Goal: Information Seeking & Learning: Learn about a topic

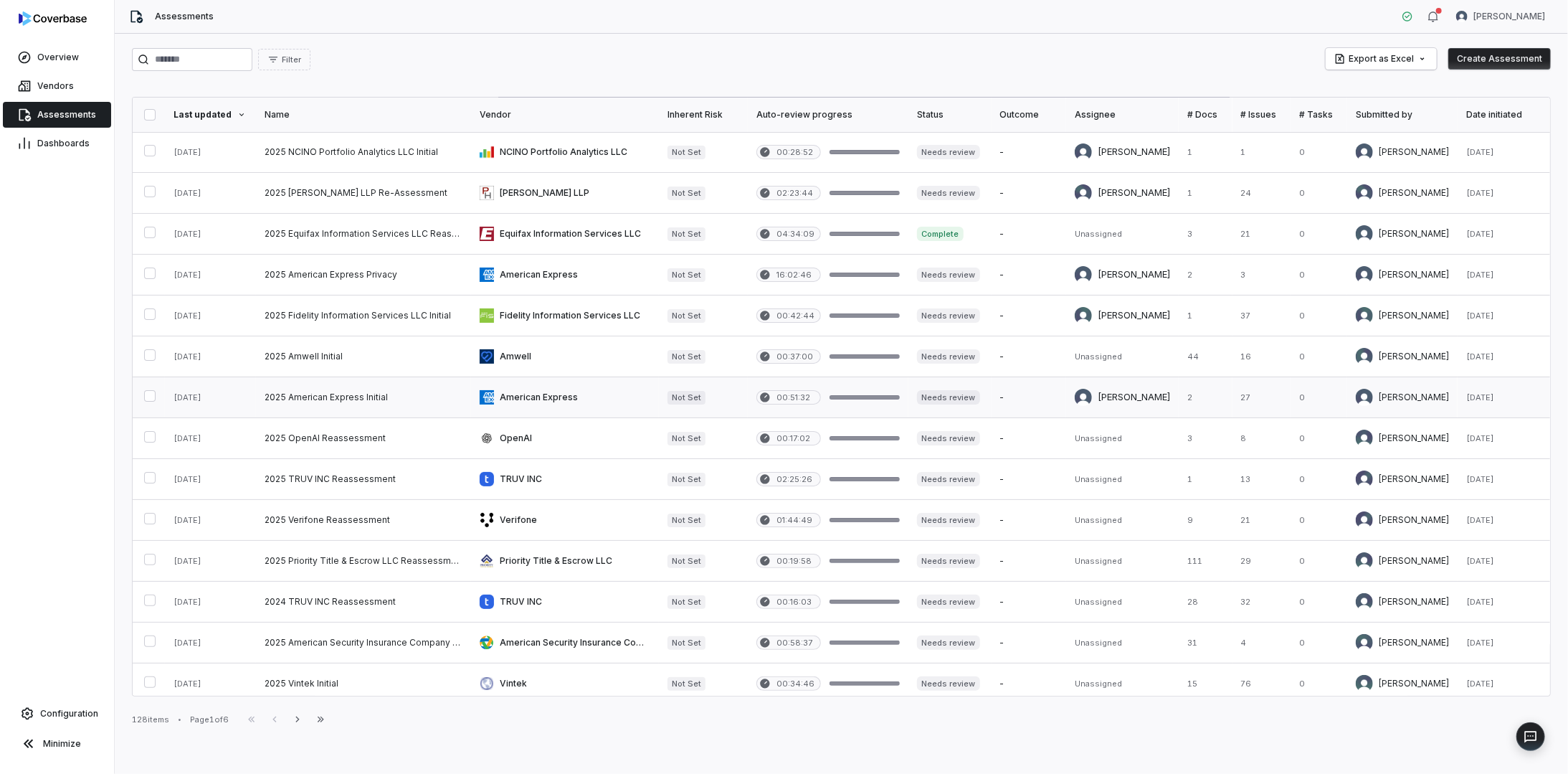
click at [362, 394] on link at bounding box center [363, 396] width 215 height 40
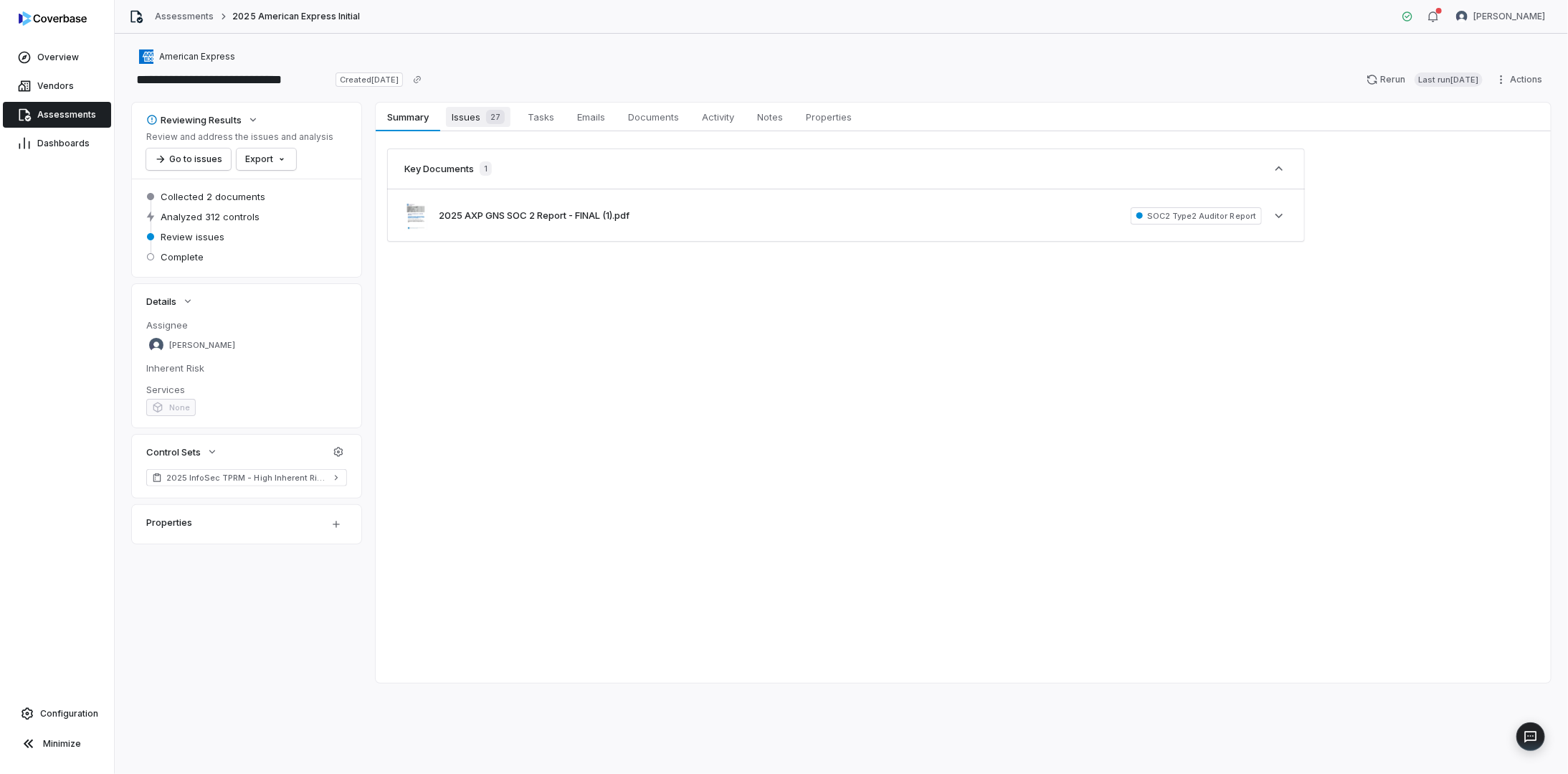
click at [489, 114] on span "27" at bounding box center [495, 117] width 19 height 14
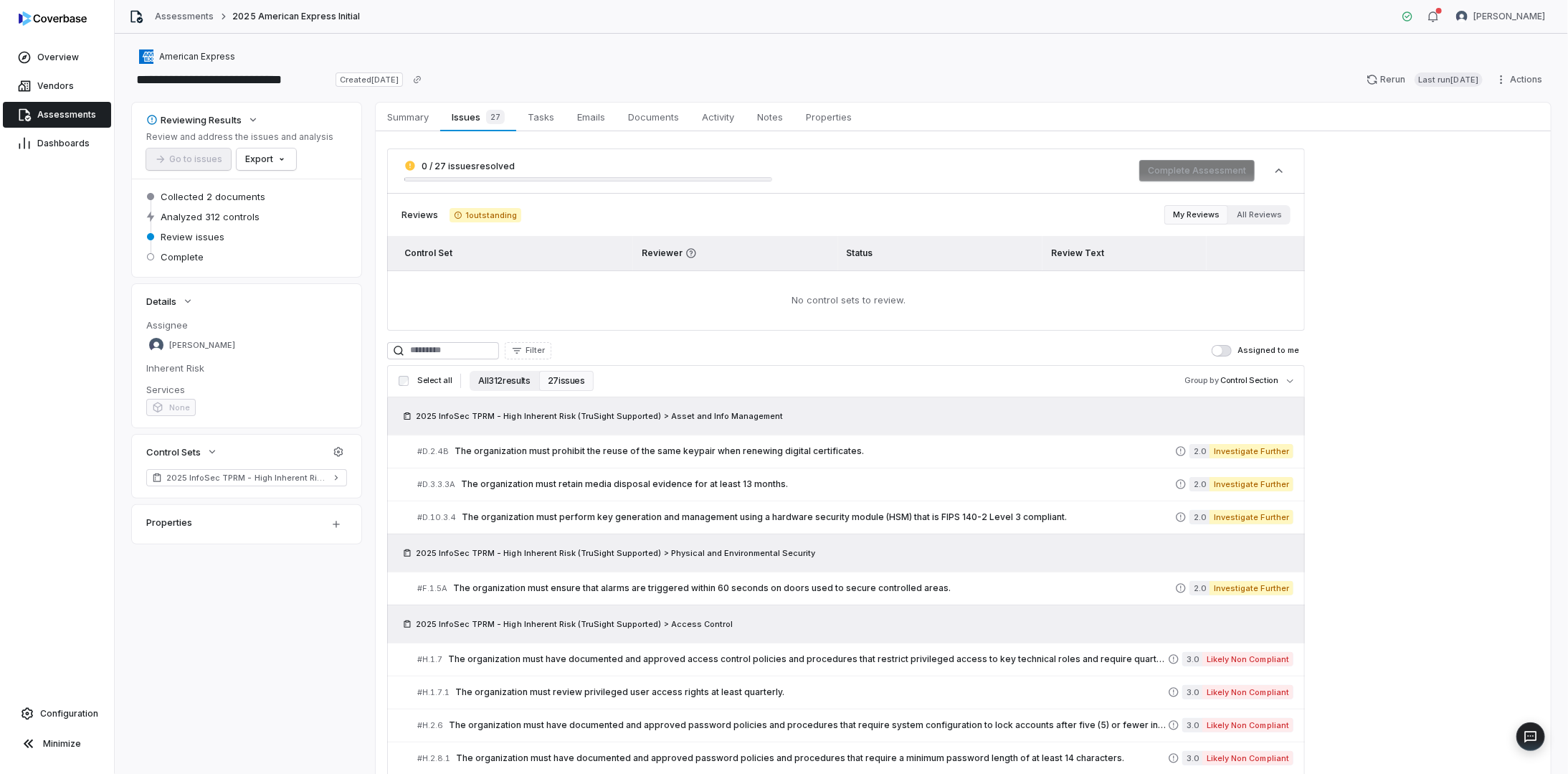
click at [508, 382] on button "All 312 results" at bounding box center [504, 380] width 69 height 20
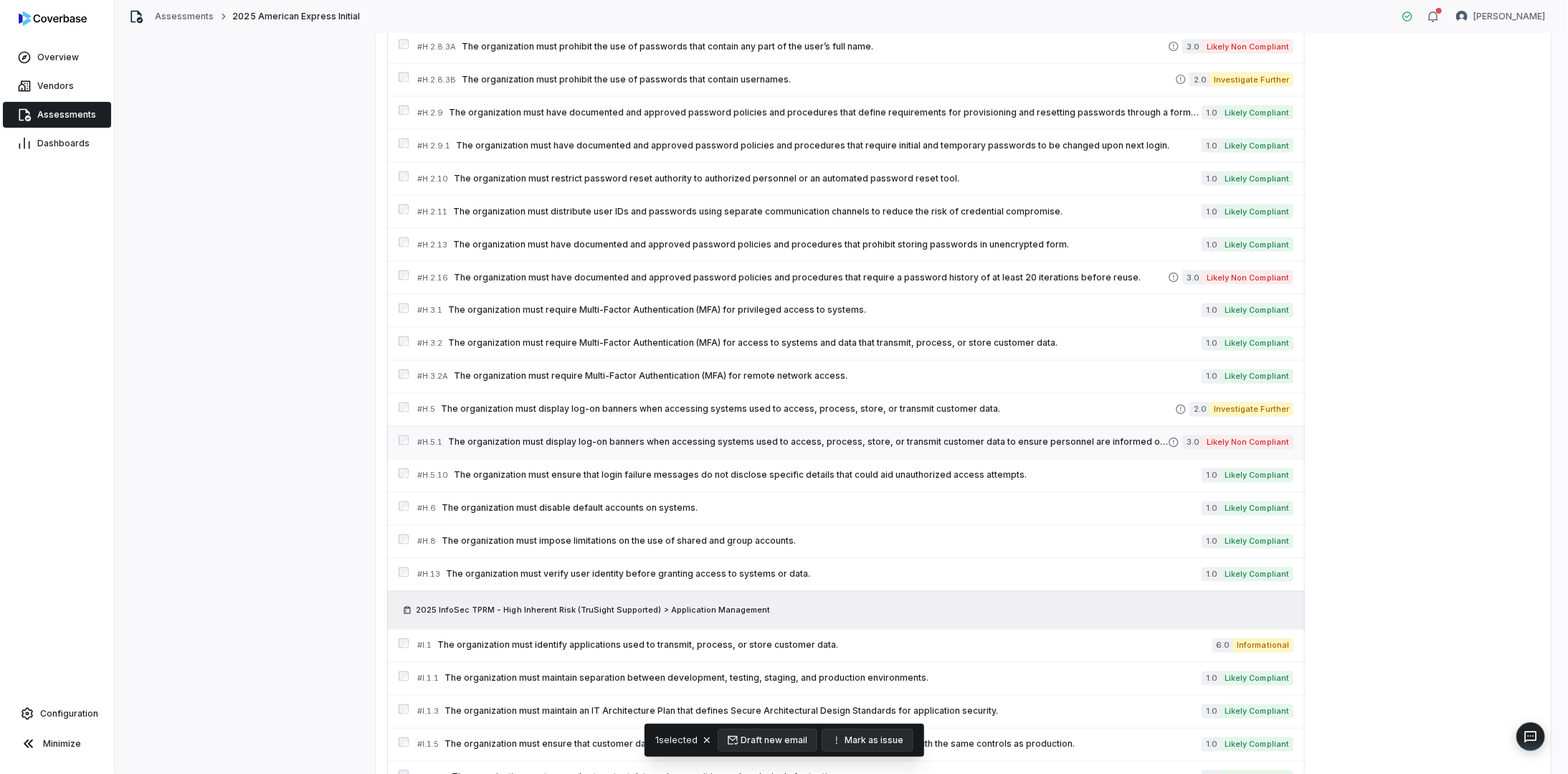
scroll to position [5234, 0]
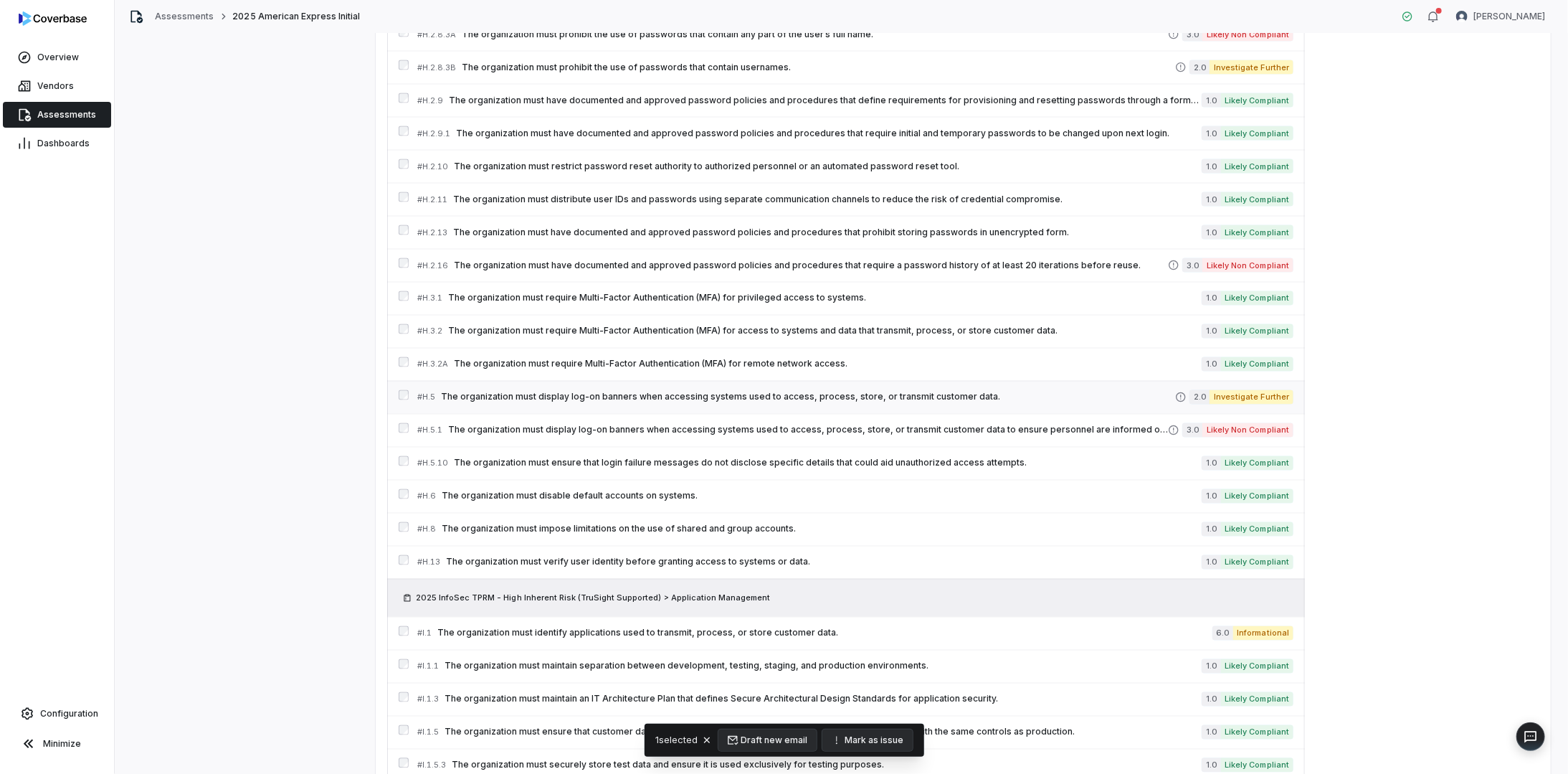
click at [538, 390] on div "# H.5 The organization must display log-on banners when accessing systems used …" at bounding box center [796, 397] width 758 height 15
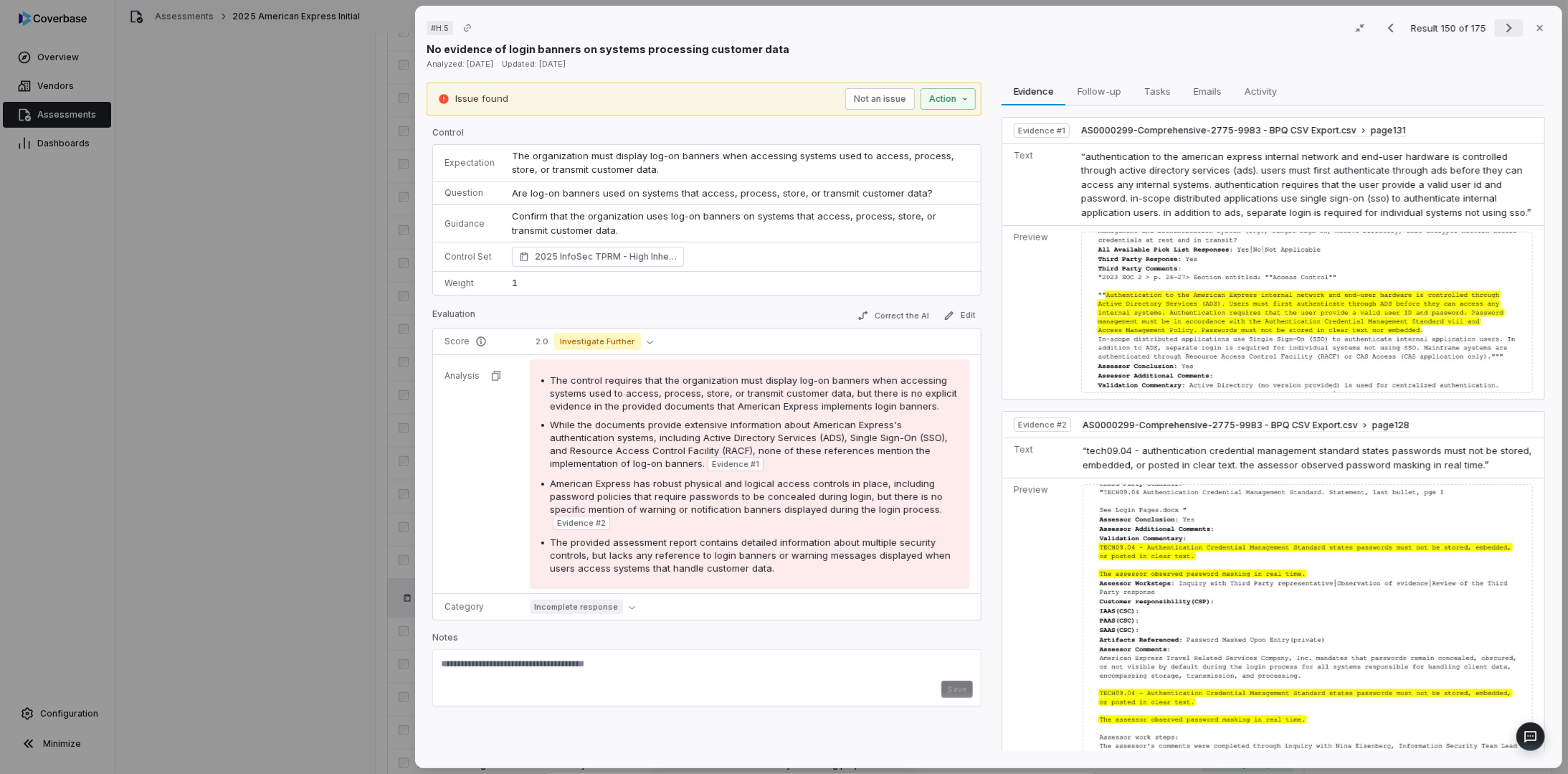
click at [1506, 32] on icon "Next result" at bounding box center [1509, 28] width 5 height 10
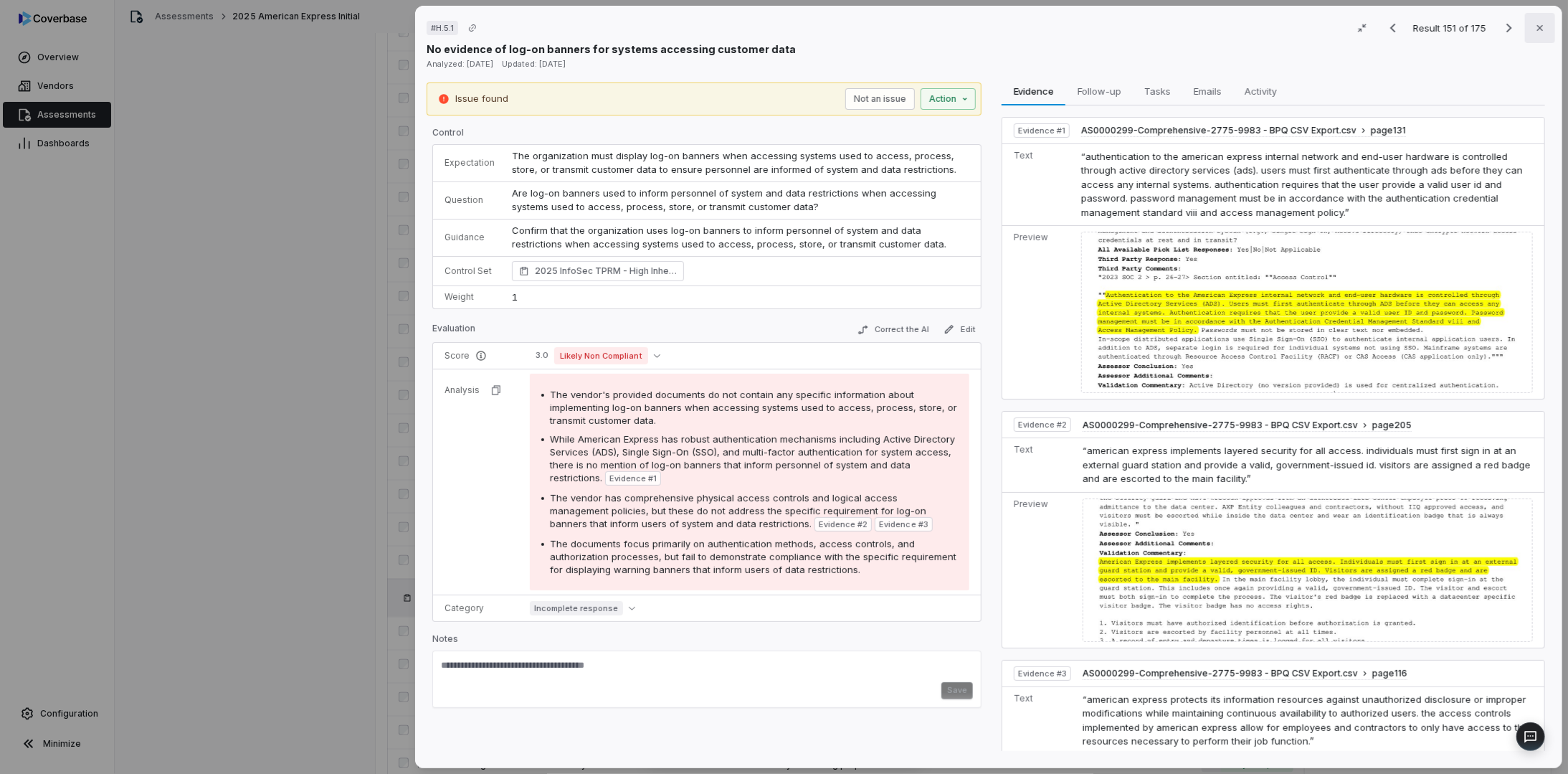
click at [1541, 23] on button "Close" at bounding box center [1540, 28] width 30 height 30
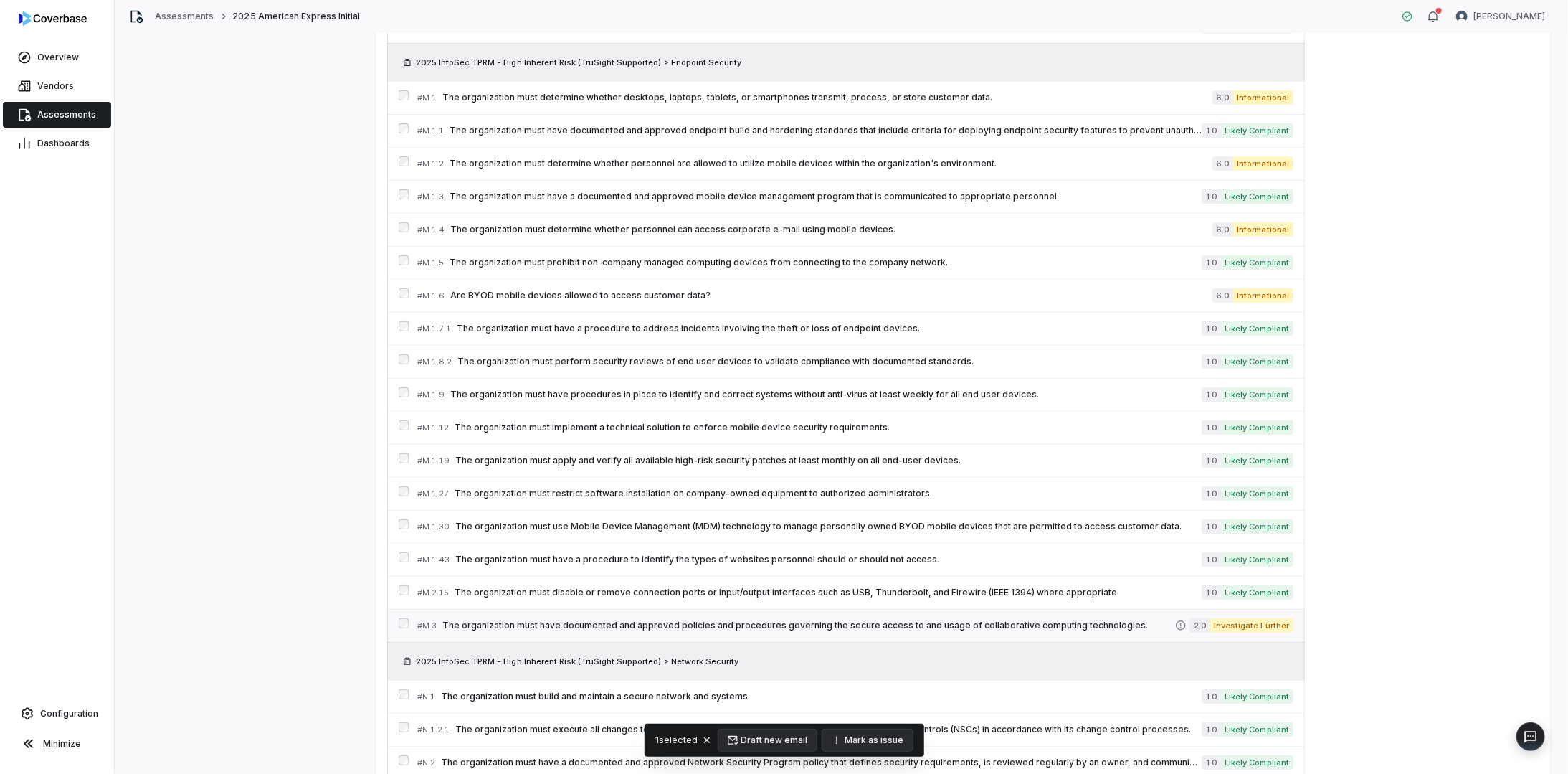
scroll to position [7747, 0]
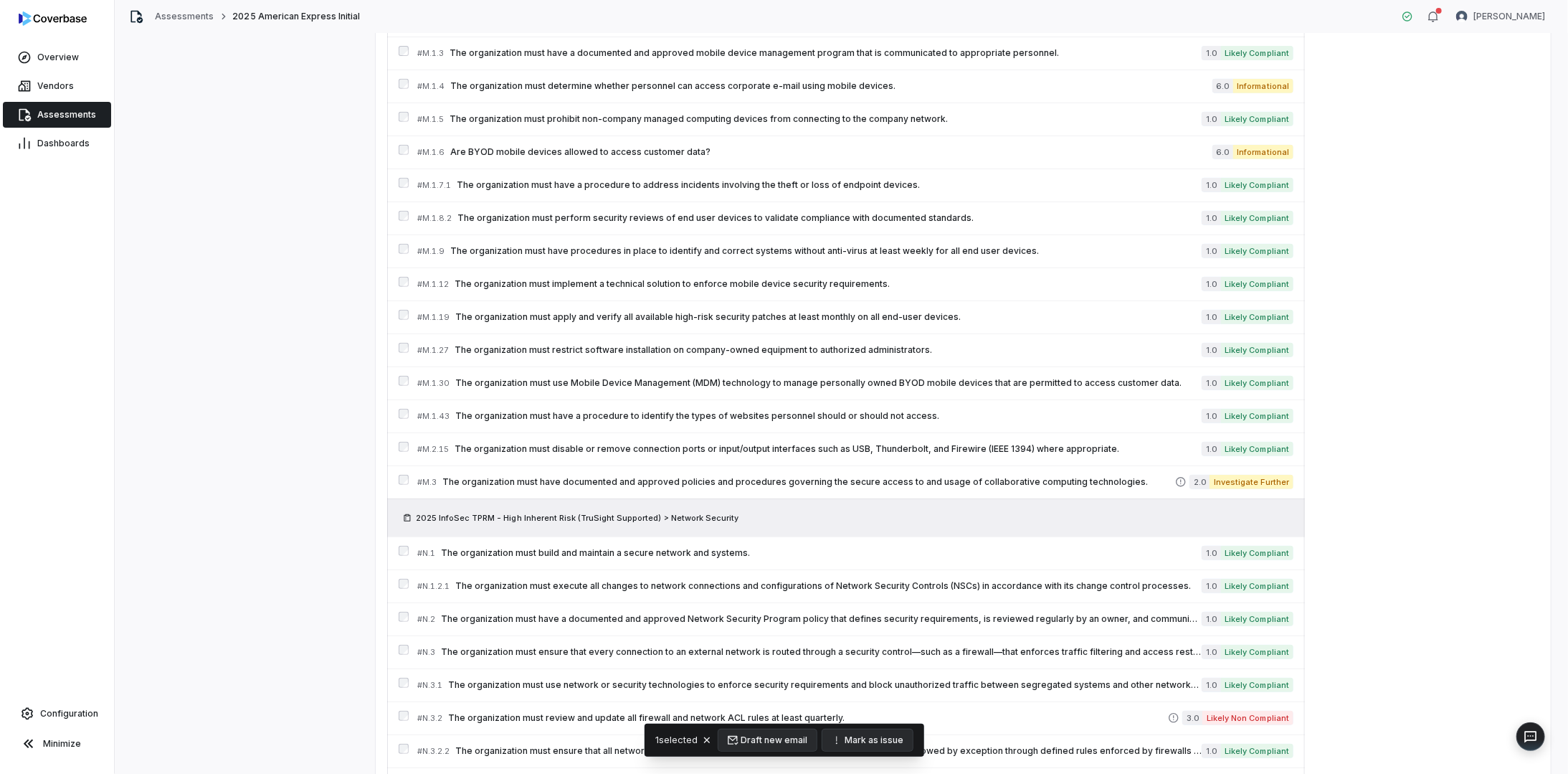
click at [710, 738] on icon at bounding box center [706, 739] width 12 height 12
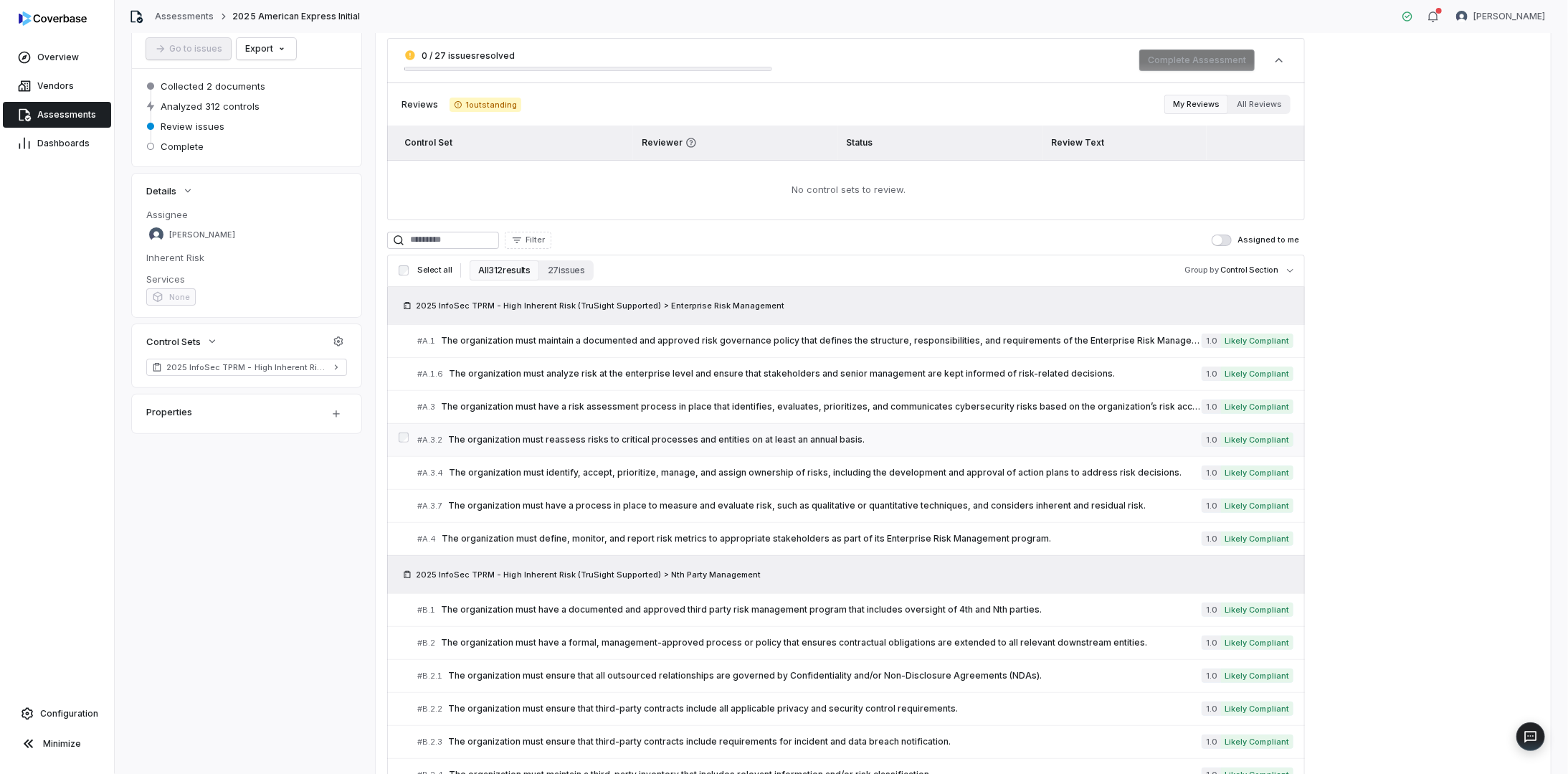
scroll to position [0, 0]
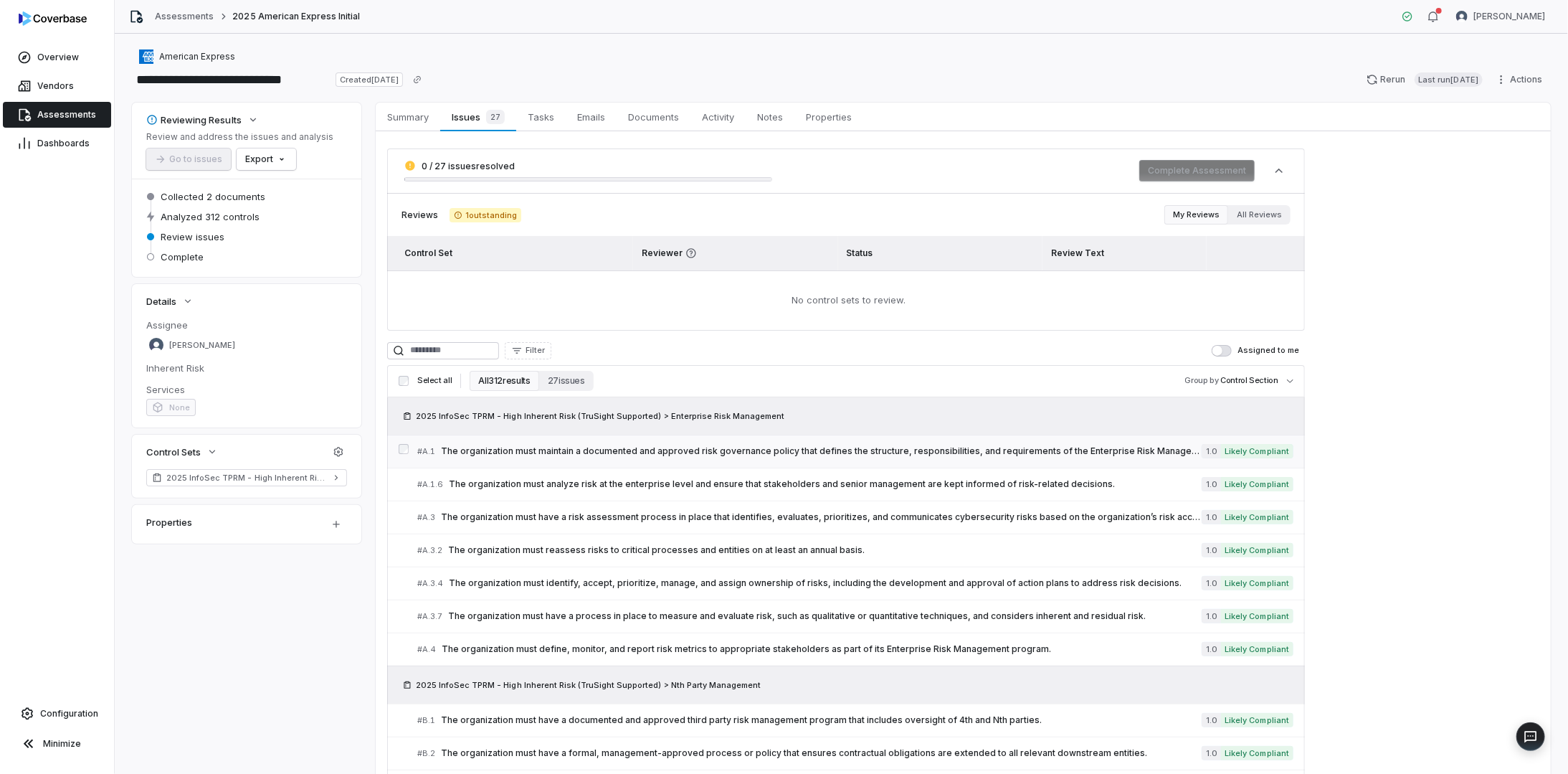
click at [594, 451] on span "The organization must maintain a documented and approved risk governance policy…" at bounding box center [821, 450] width 761 height 12
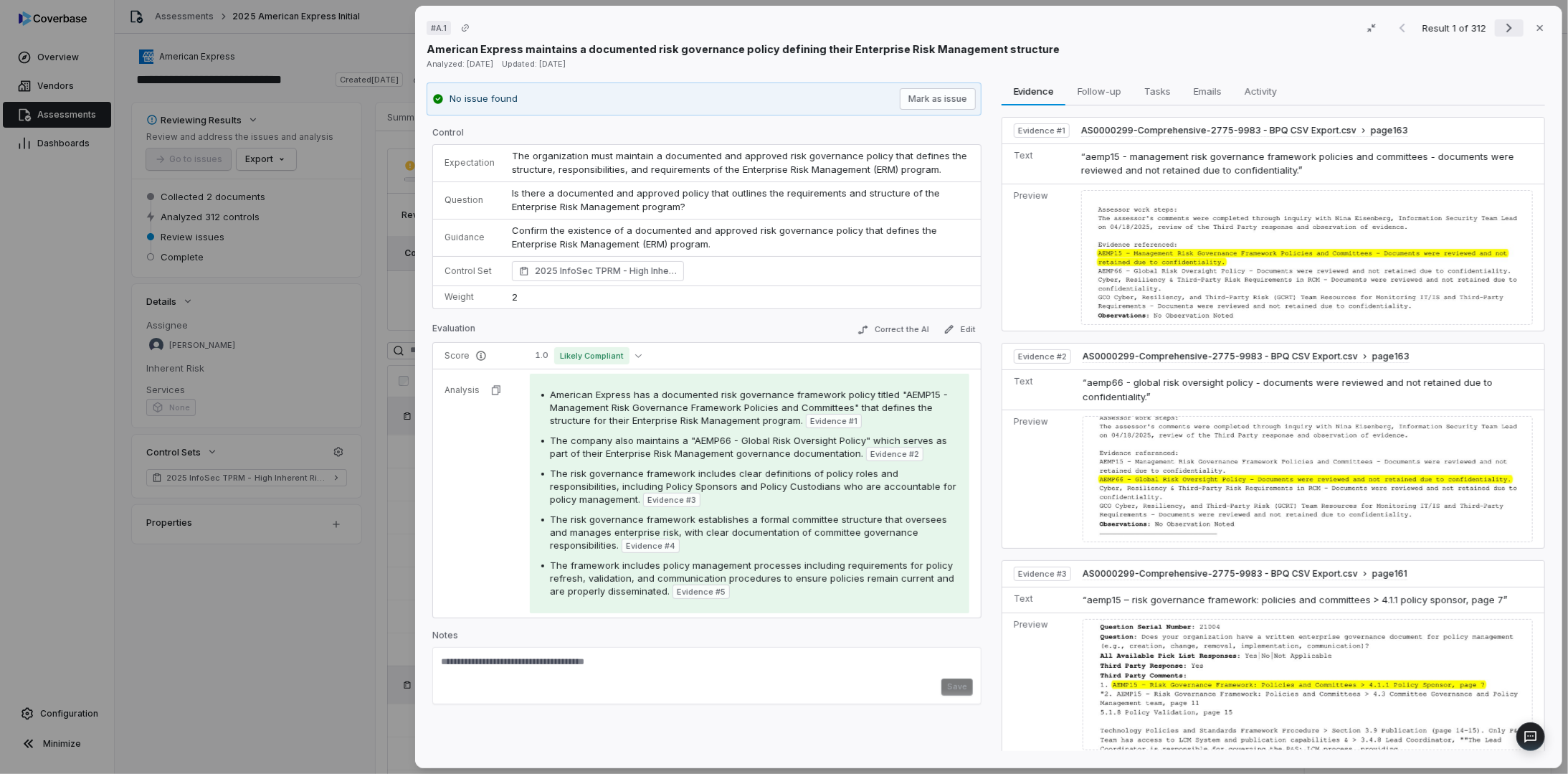
click at [1504, 27] on icon "Next result" at bounding box center [1509, 27] width 17 height 17
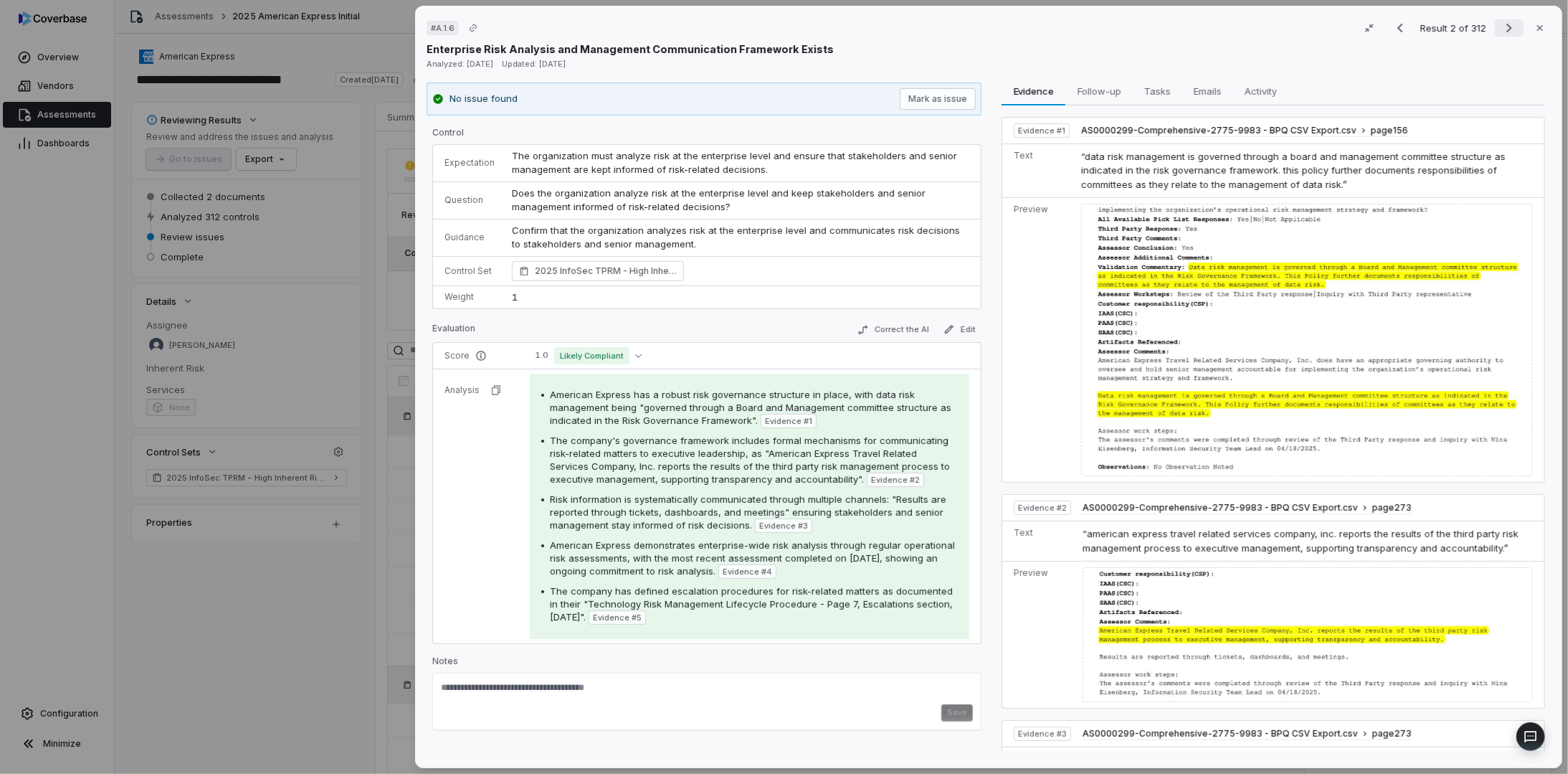
click at [1504, 27] on icon "Next result" at bounding box center [1509, 27] width 17 height 17
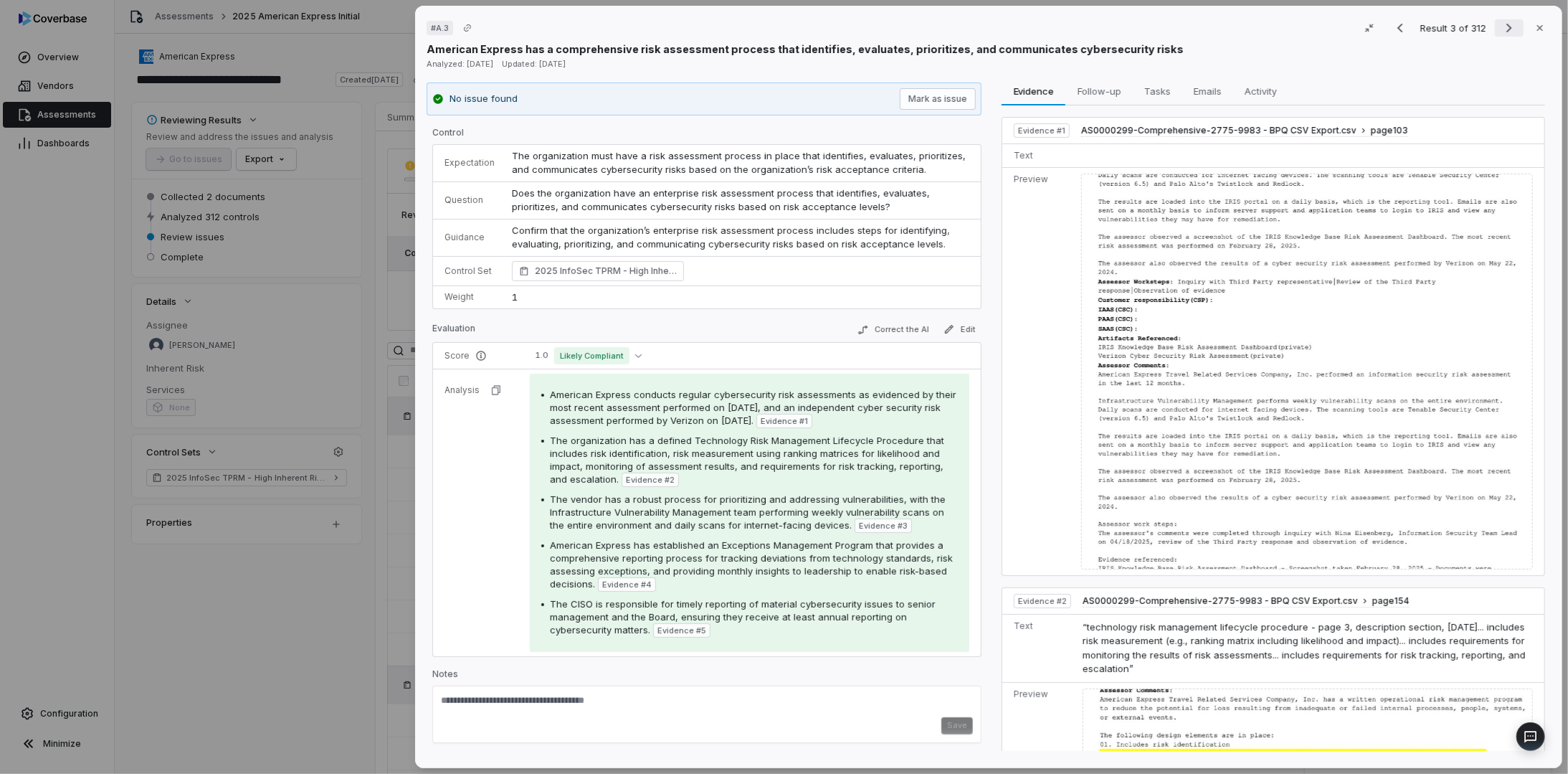
click at [1504, 27] on icon "Next result" at bounding box center [1509, 27] width 17 height 17
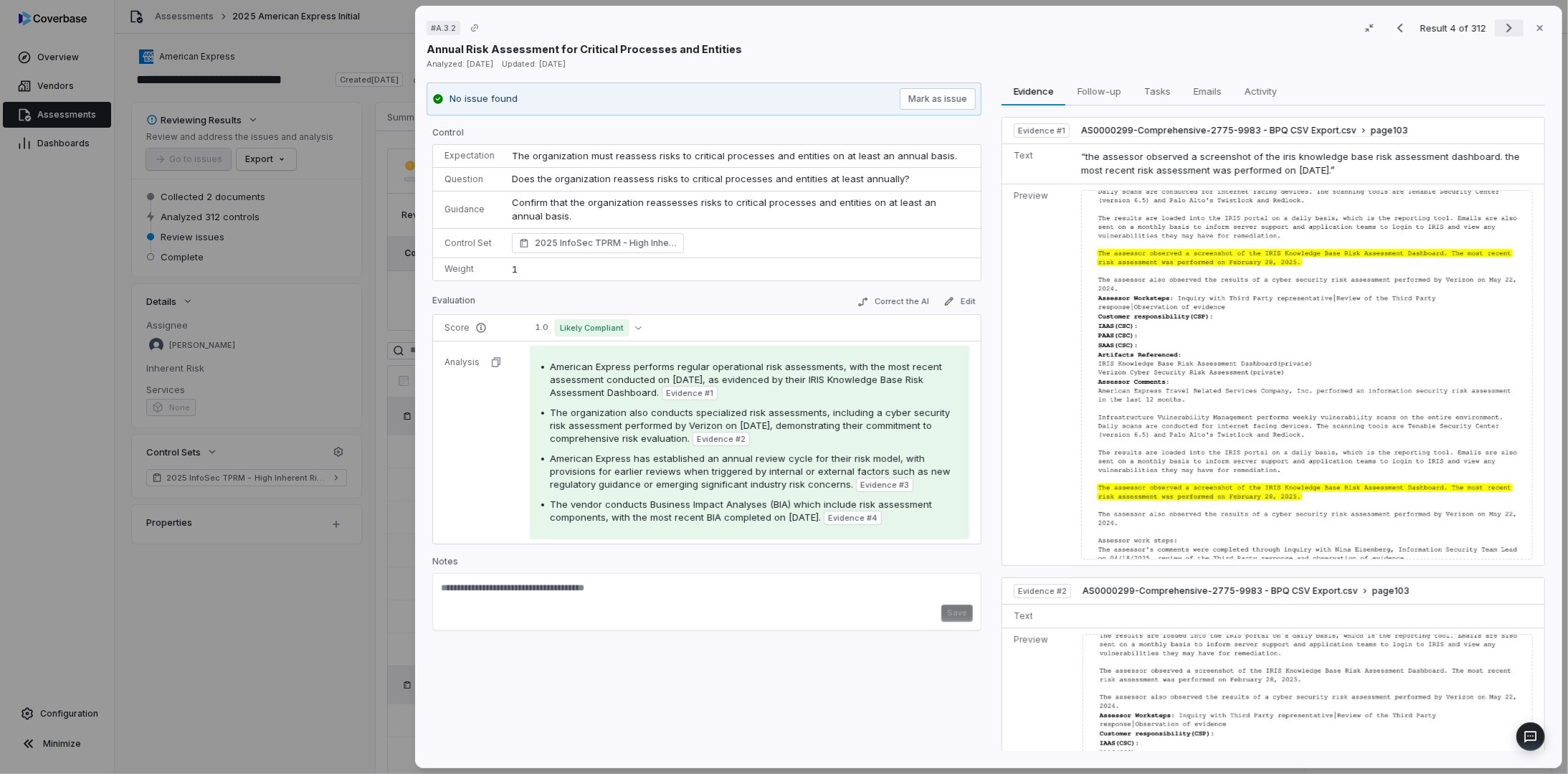
click at [1504, 27] on icon "Next result" at bounding box center [1509, 27] width 17 height 17
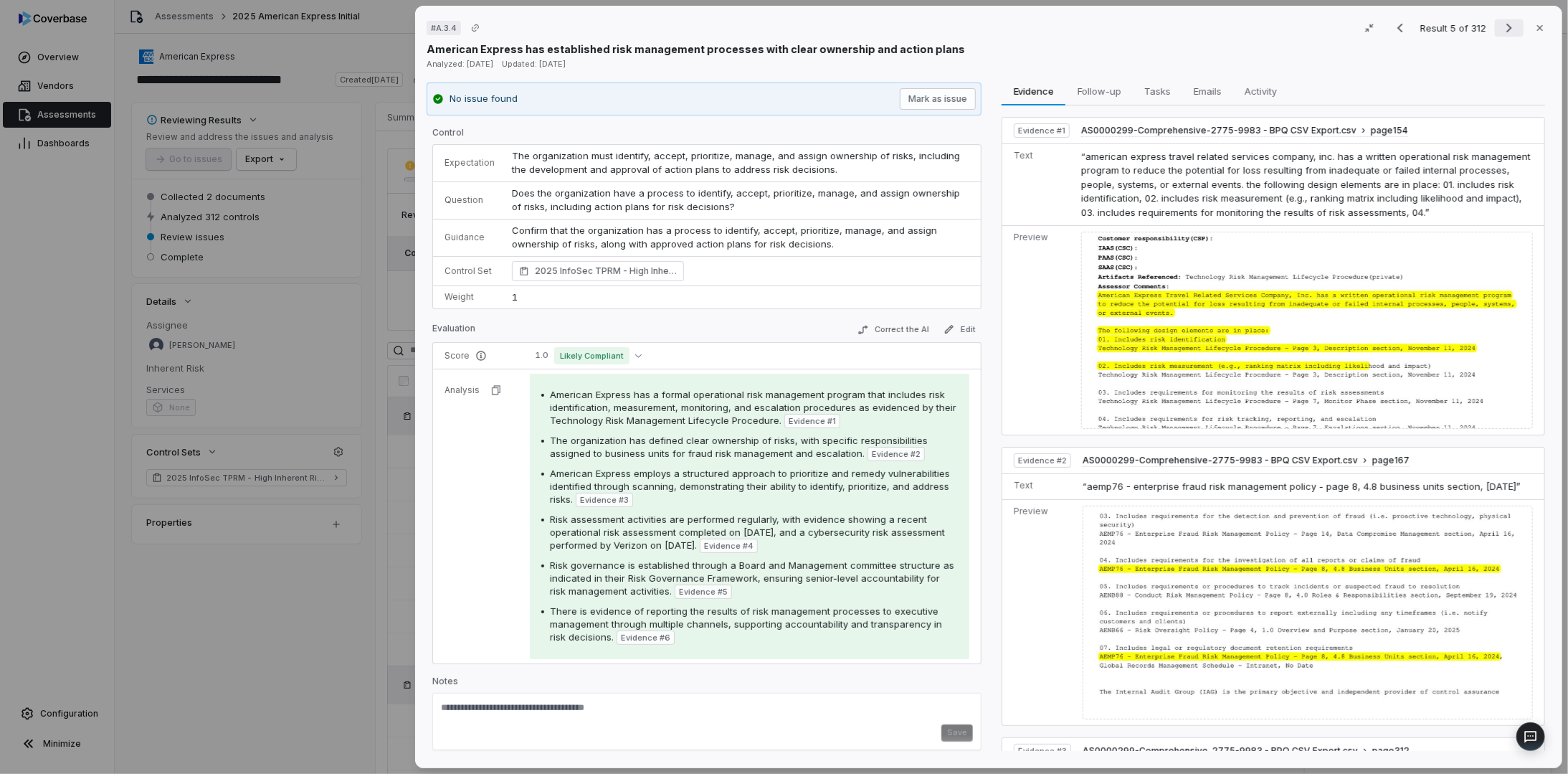
click at [1506, 29] on icon "Next result" at bounding box center [1509, 28] width 5 height 10
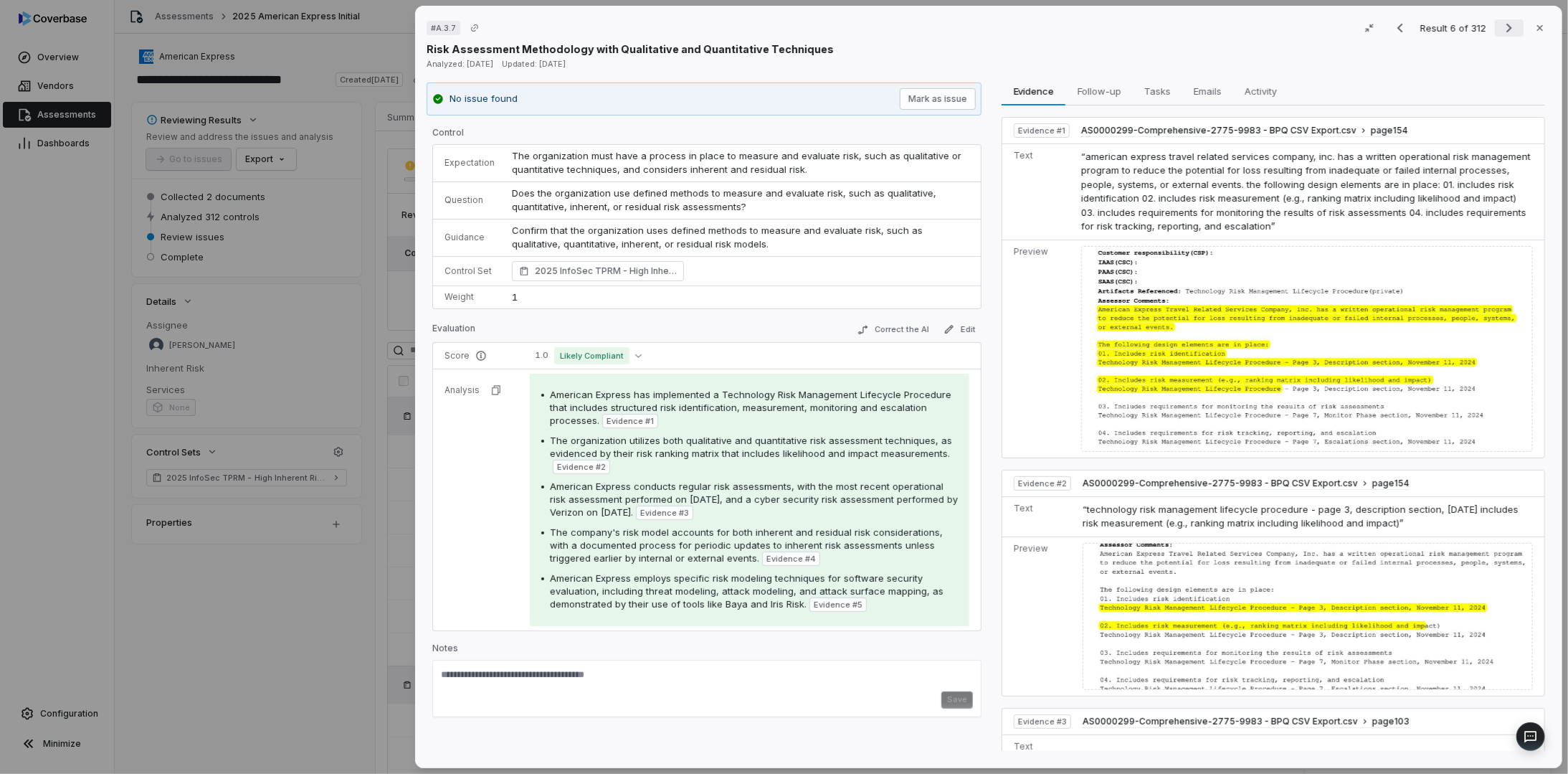
click at [1506, 29] on icon "Next result" at bounding box center [1509, 28] width 5 height 10
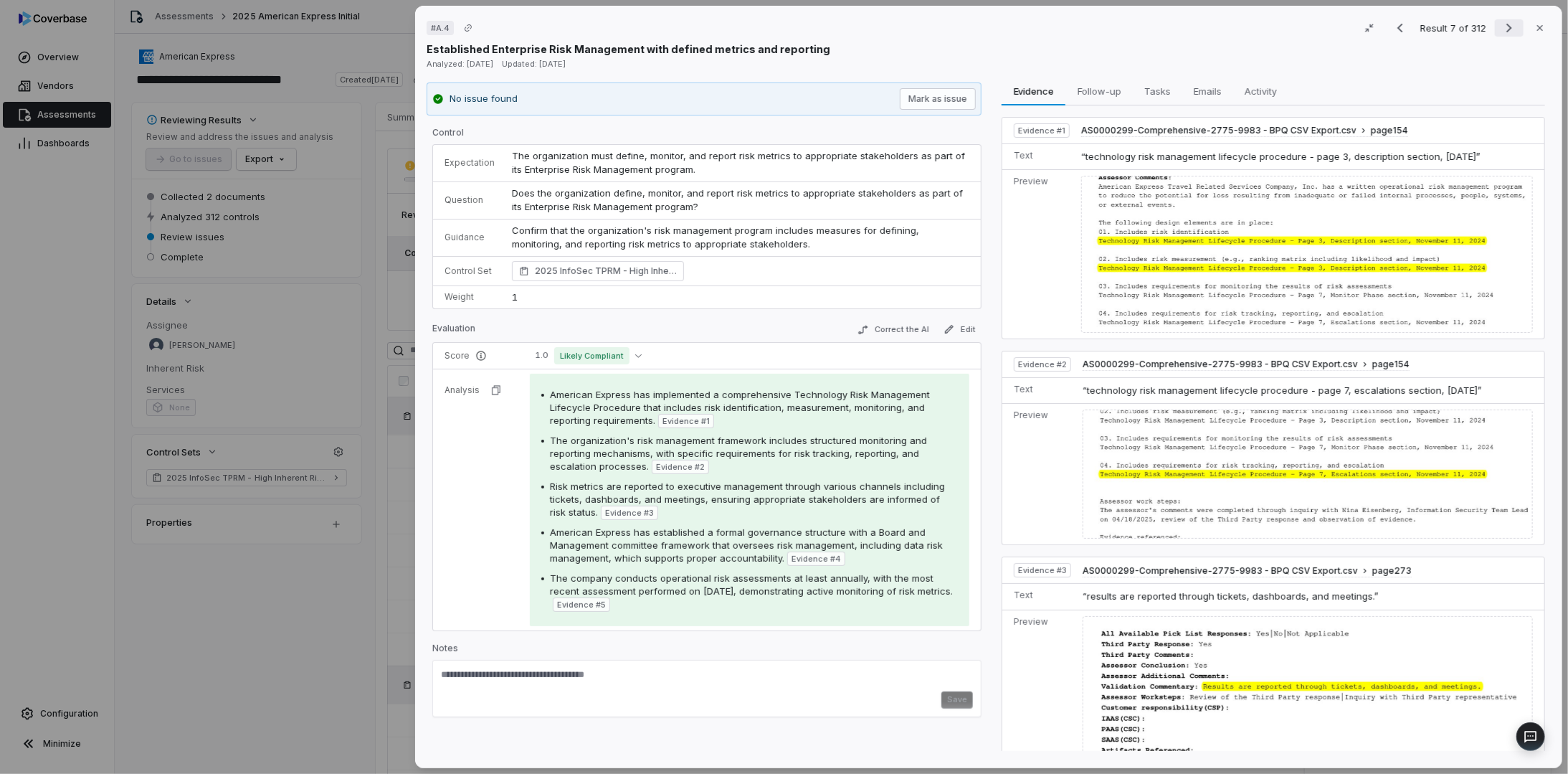
click at [1501, 28] on icon "Next result" at bounding box center [1509, 27] width 17 height 17
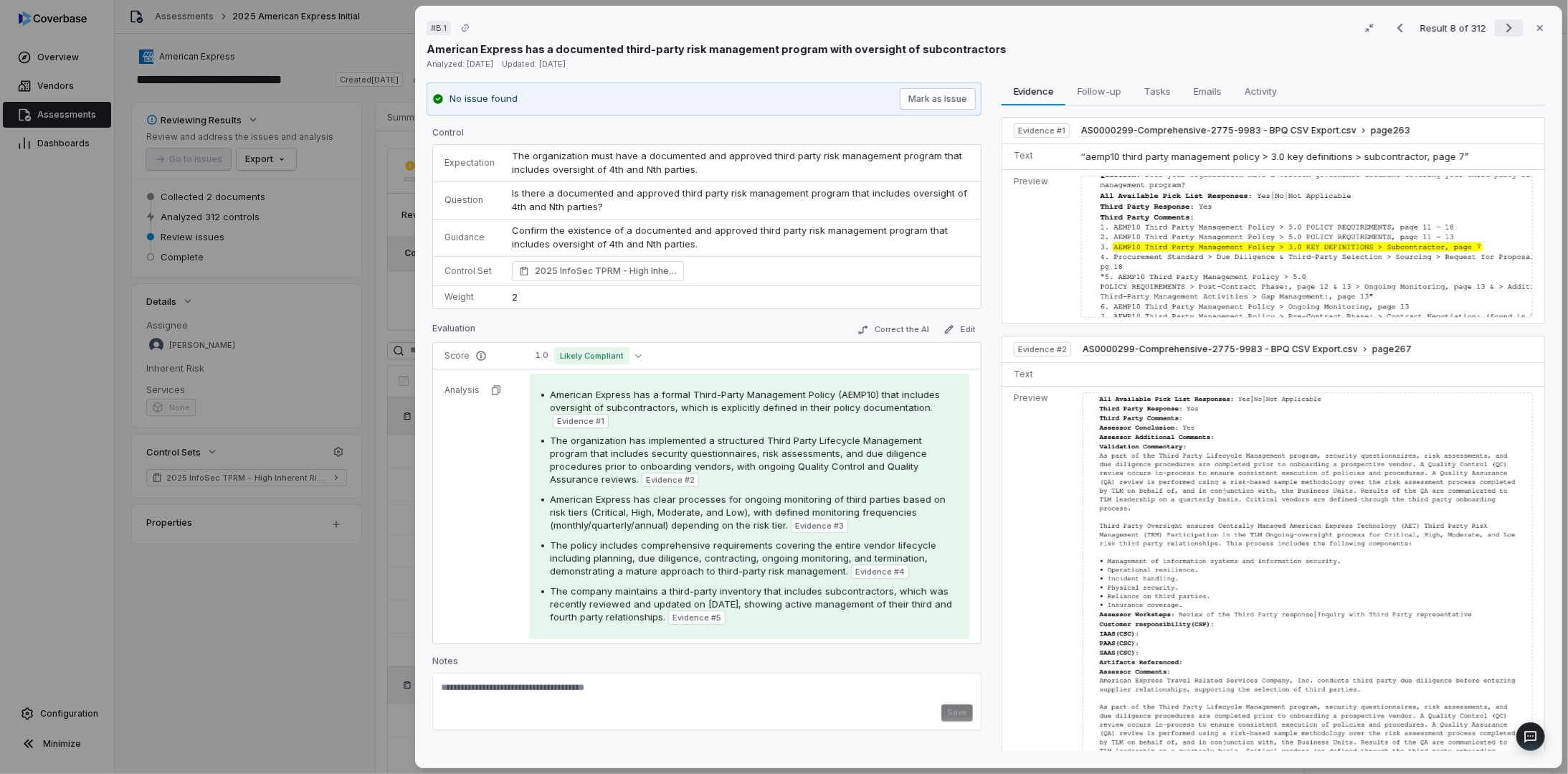
click at [1501, 28] on icon "Next result" at bounding box center [1509, 27] width 17 height 17
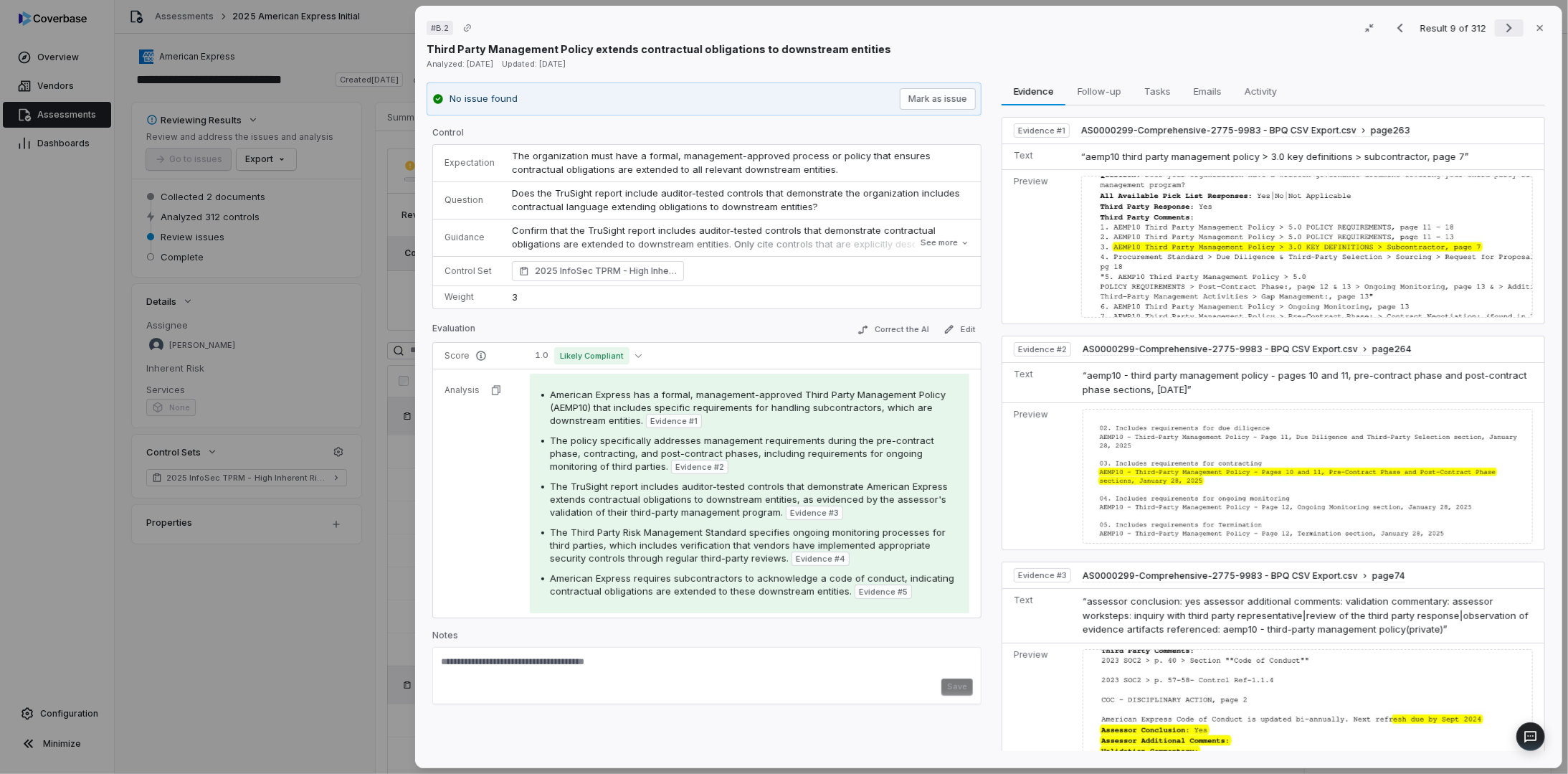
click at [1501, 27] on icon "Next result" at bounding box center [1509, 27] width 17 height 17
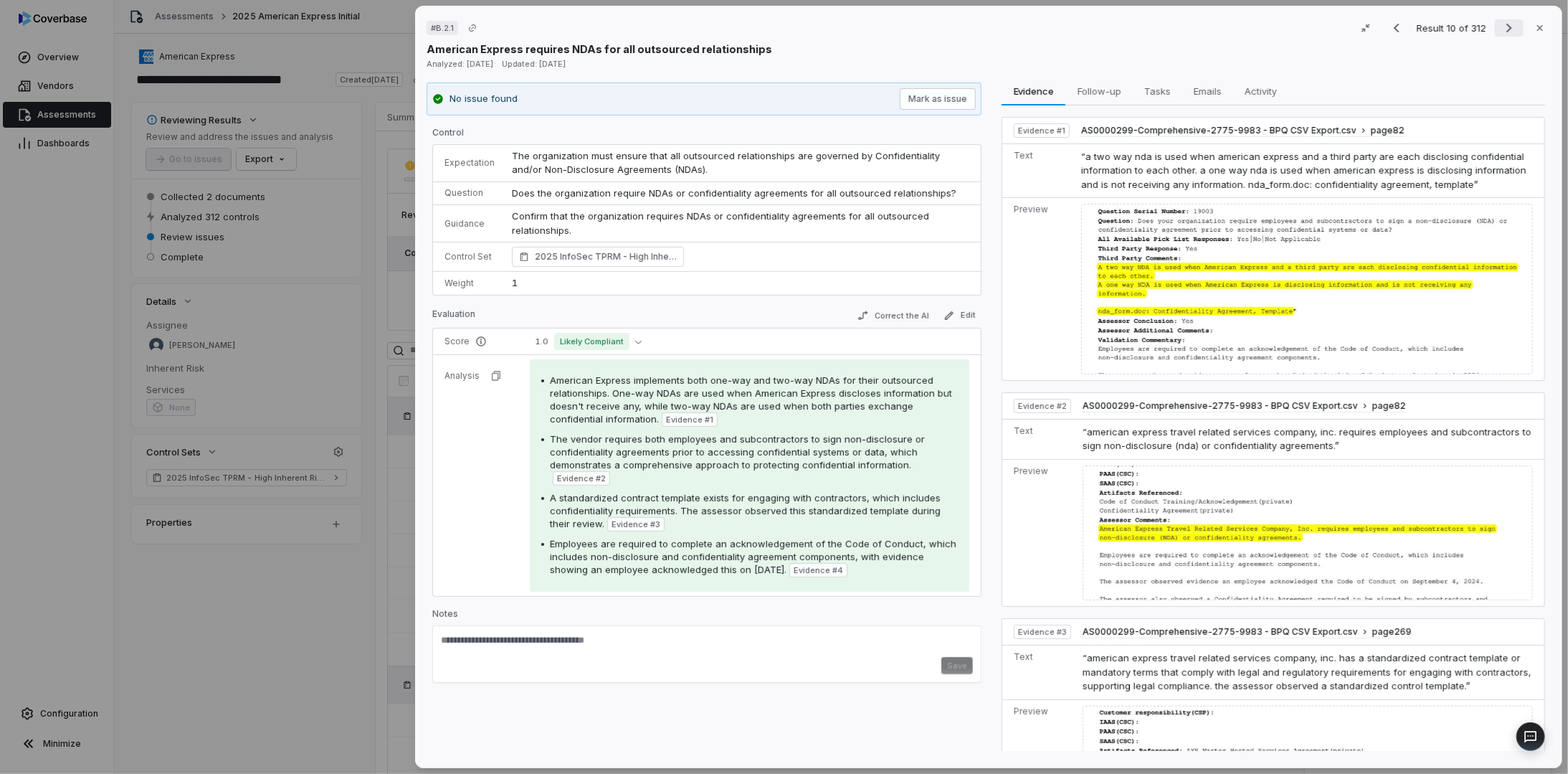
click at [1501, 27] on icon "Next result" at bounding box center [1509, 27] width 17 height 17
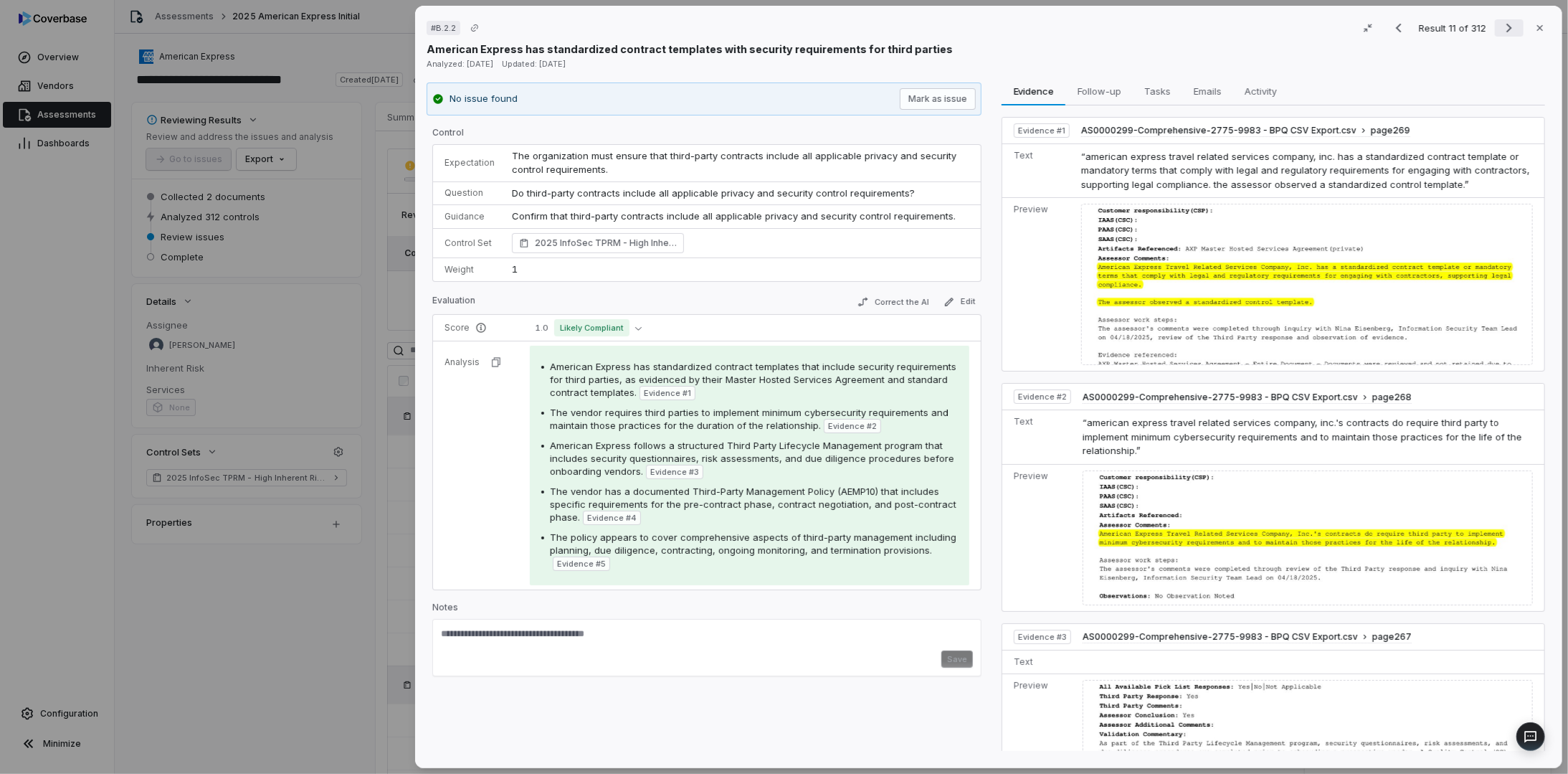
click at [1501, 27] on icon "Next result" at bounding box center [1509, 27] width 17 height 17
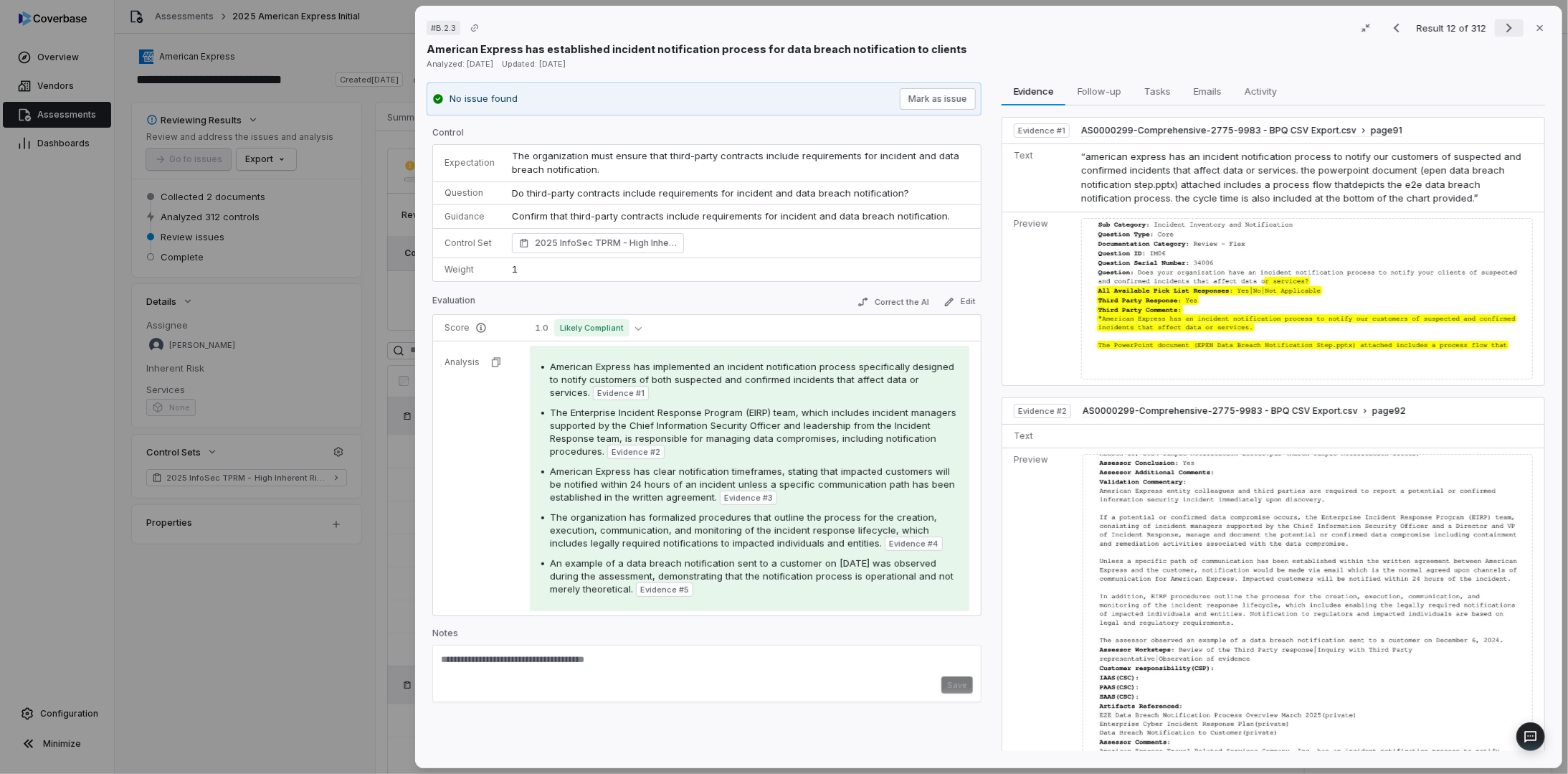
click at [1501, 27] on icon "Next result" at bounding box center [1509, 27] width 17 height 17
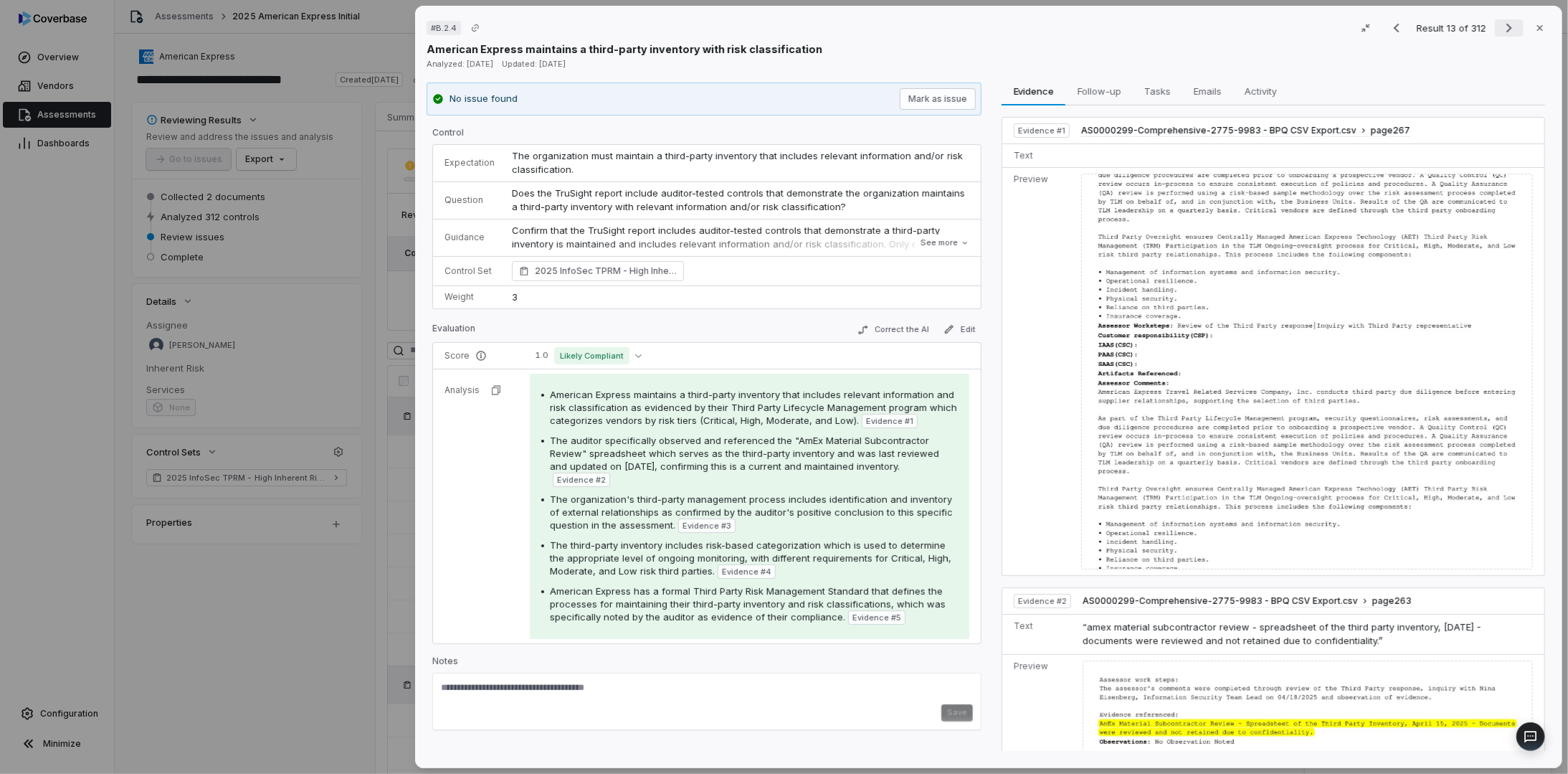
click at [1501, 27] on icon "Next result" at bounding box center [1509, 27] width 17 height 17
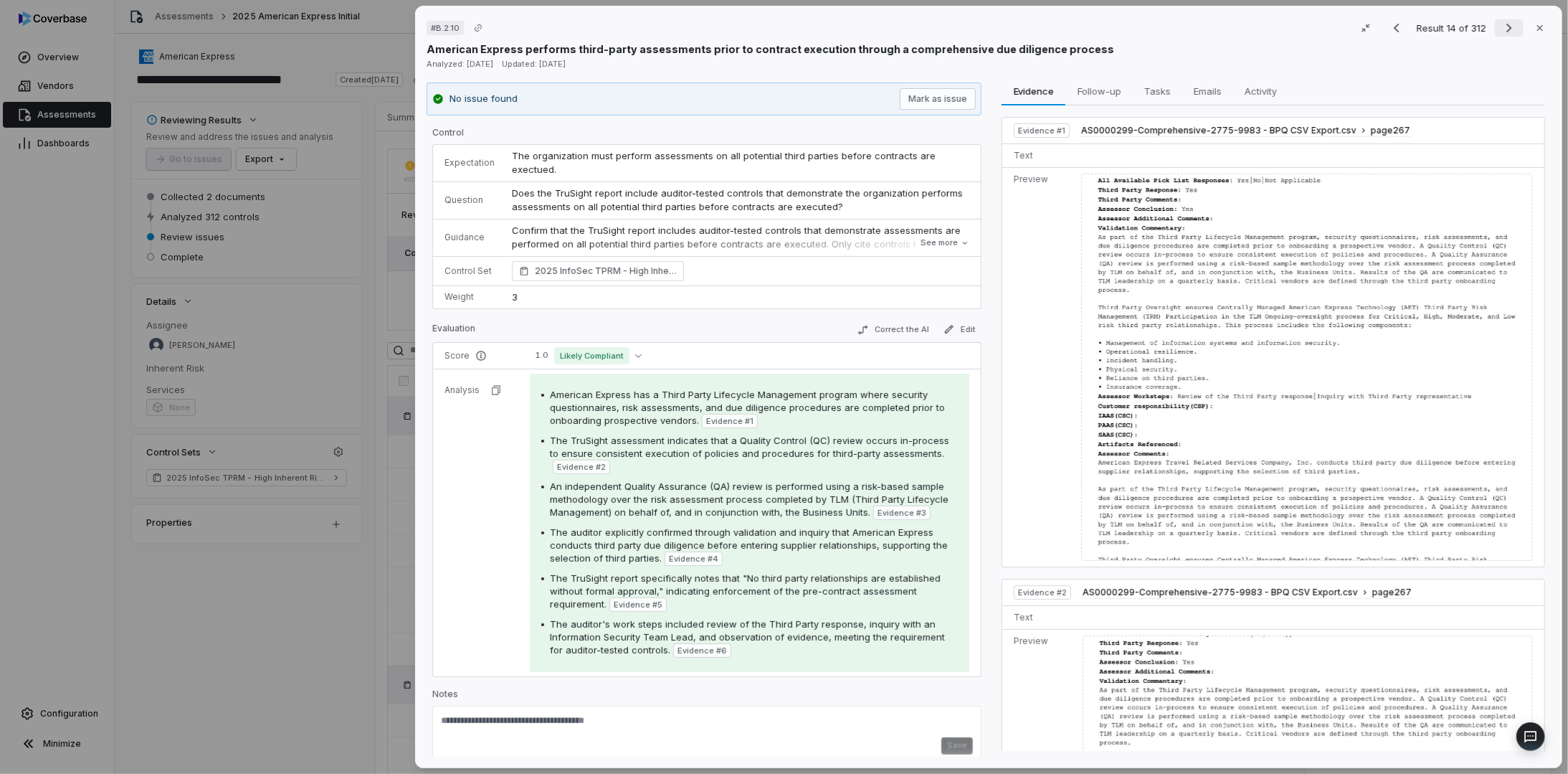
click at [1501, 27] on icon "Next result" at bounding box center [1509, 27] width 17 height 17
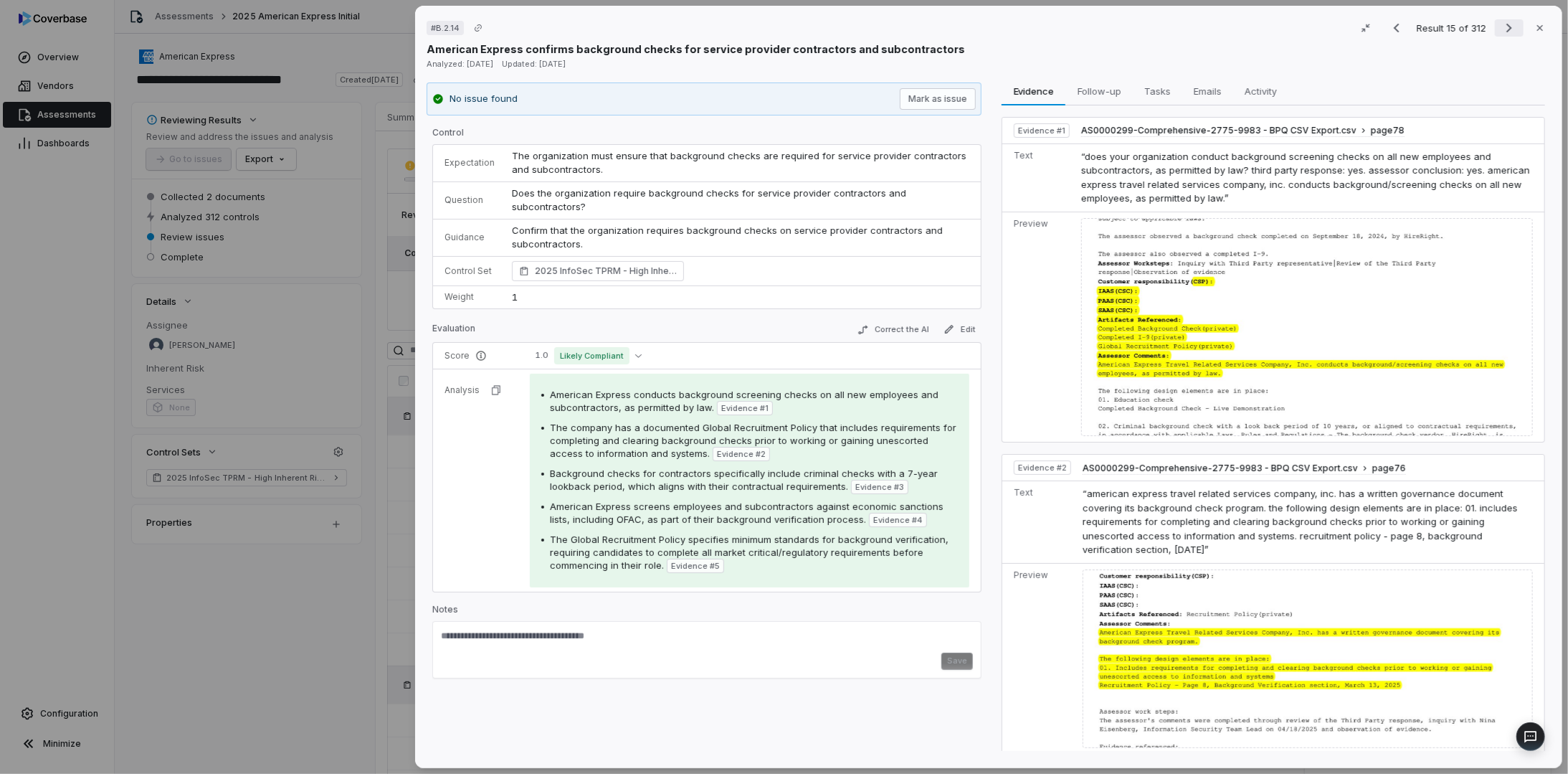
click at [1501, 27] on icon "Next result" at bounding box center [1509, 27] width 17 height 17
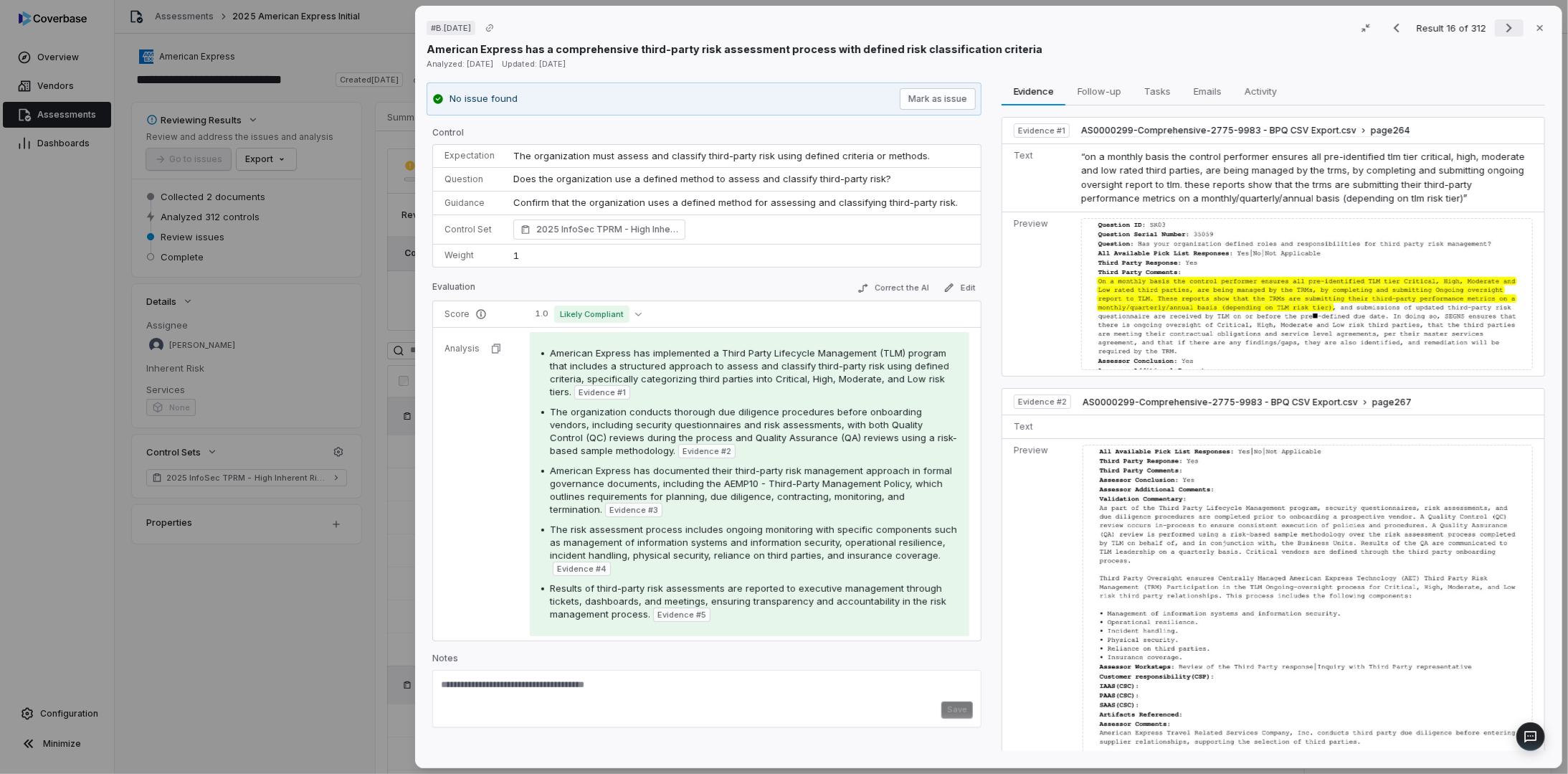
click at [1501, 27] on icon "Next result" at bounding box center [1509, 27] width 17 height 17
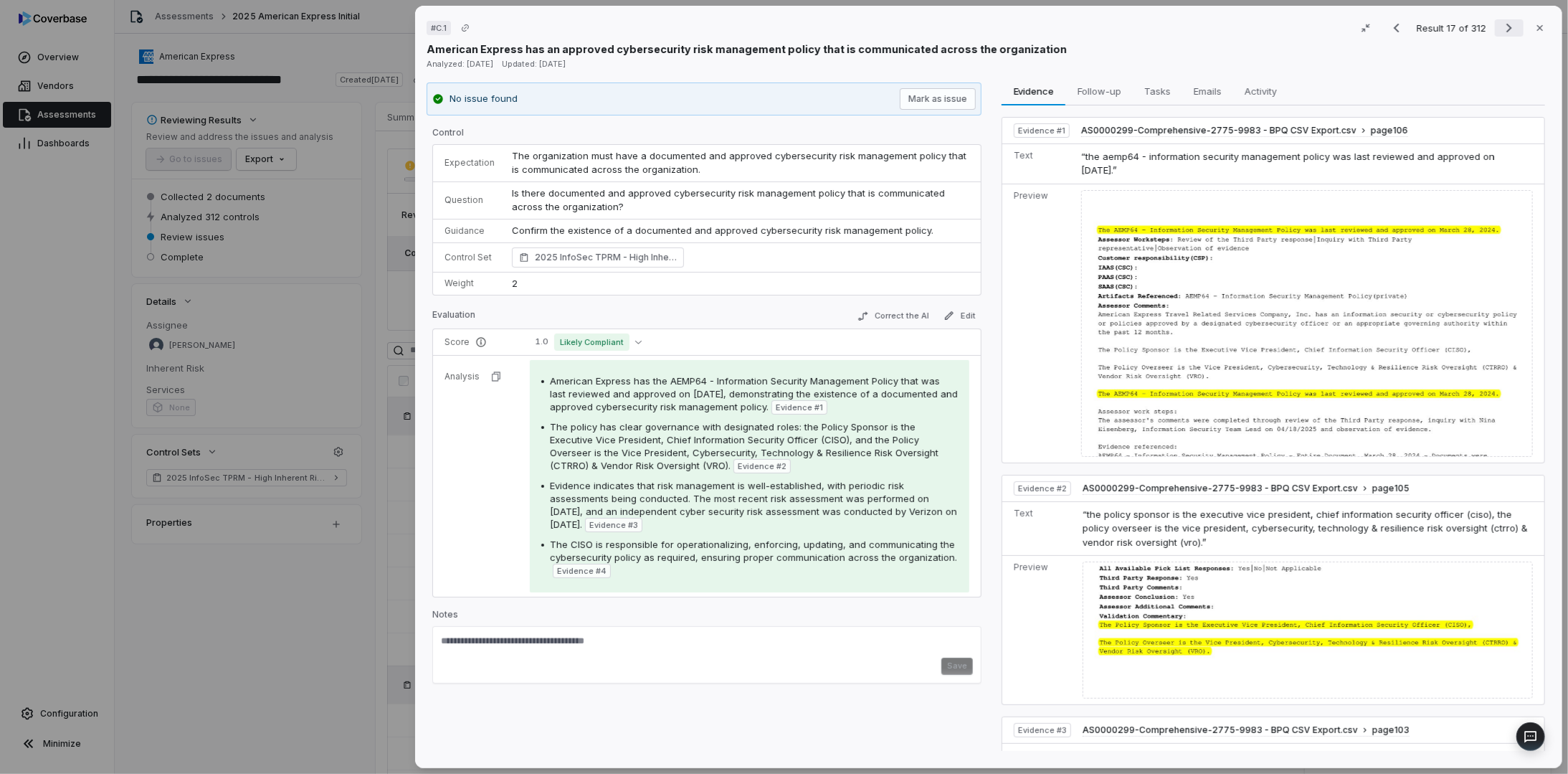
click at [1501, 27] on icon "Next result" at bounding box center [1509, 27] width 17 height 17
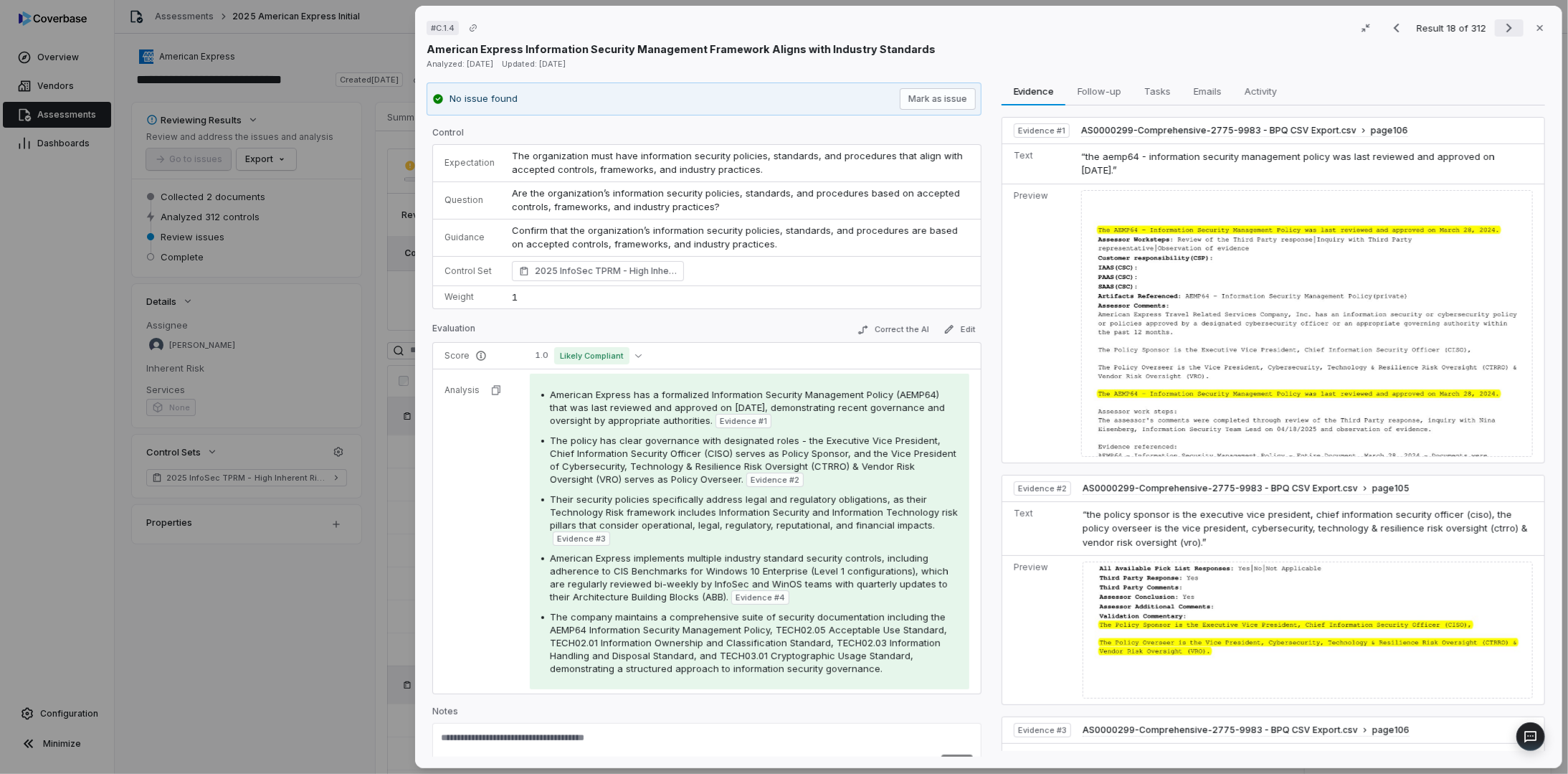
click at [1501, 27] on icon "Next result" at bounding box center [1509, 27] width 17 height 17
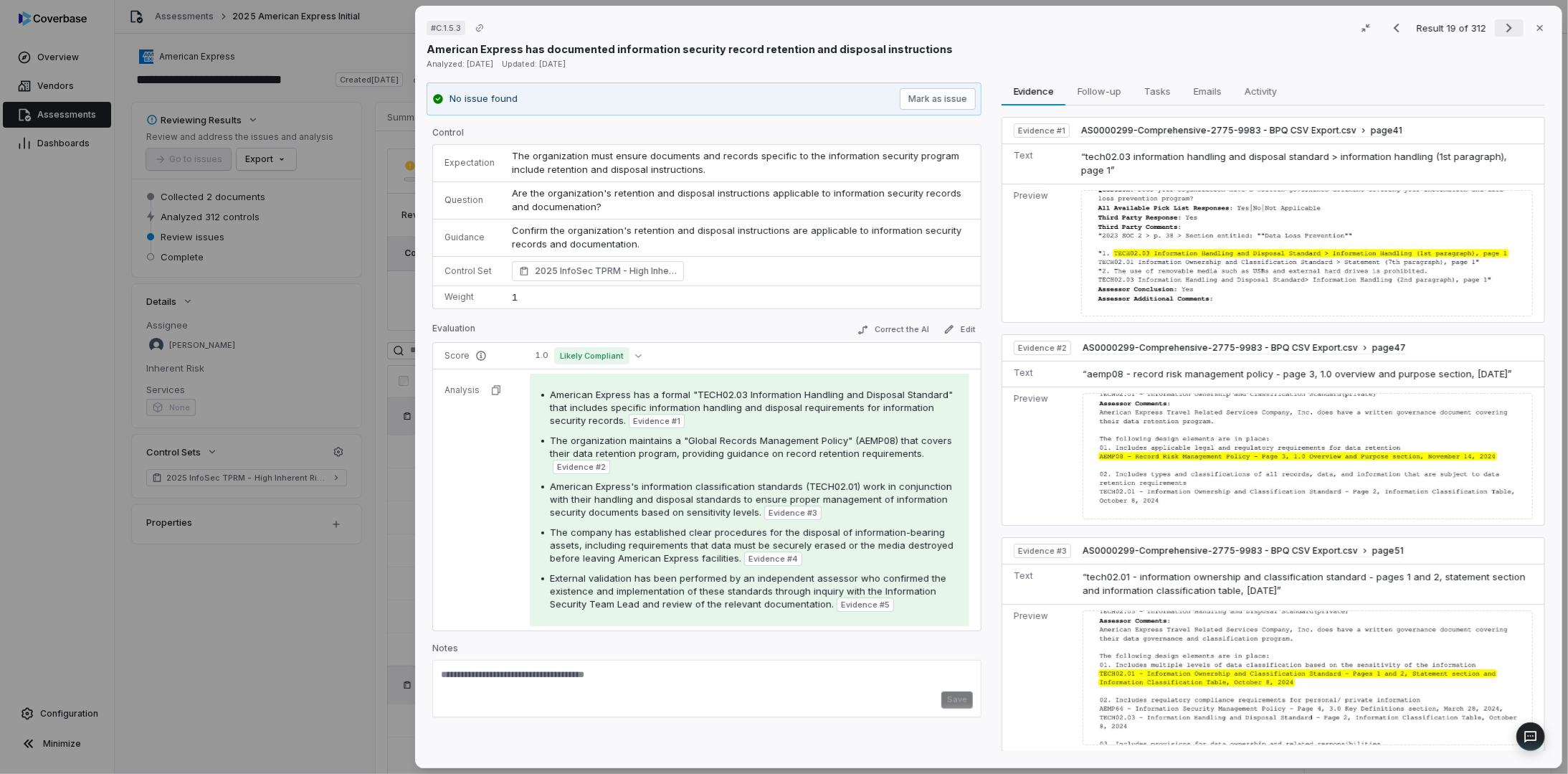
click at [1501, 27] on icon "Next result" at bounding box center [1509, 27] width 17 height 17
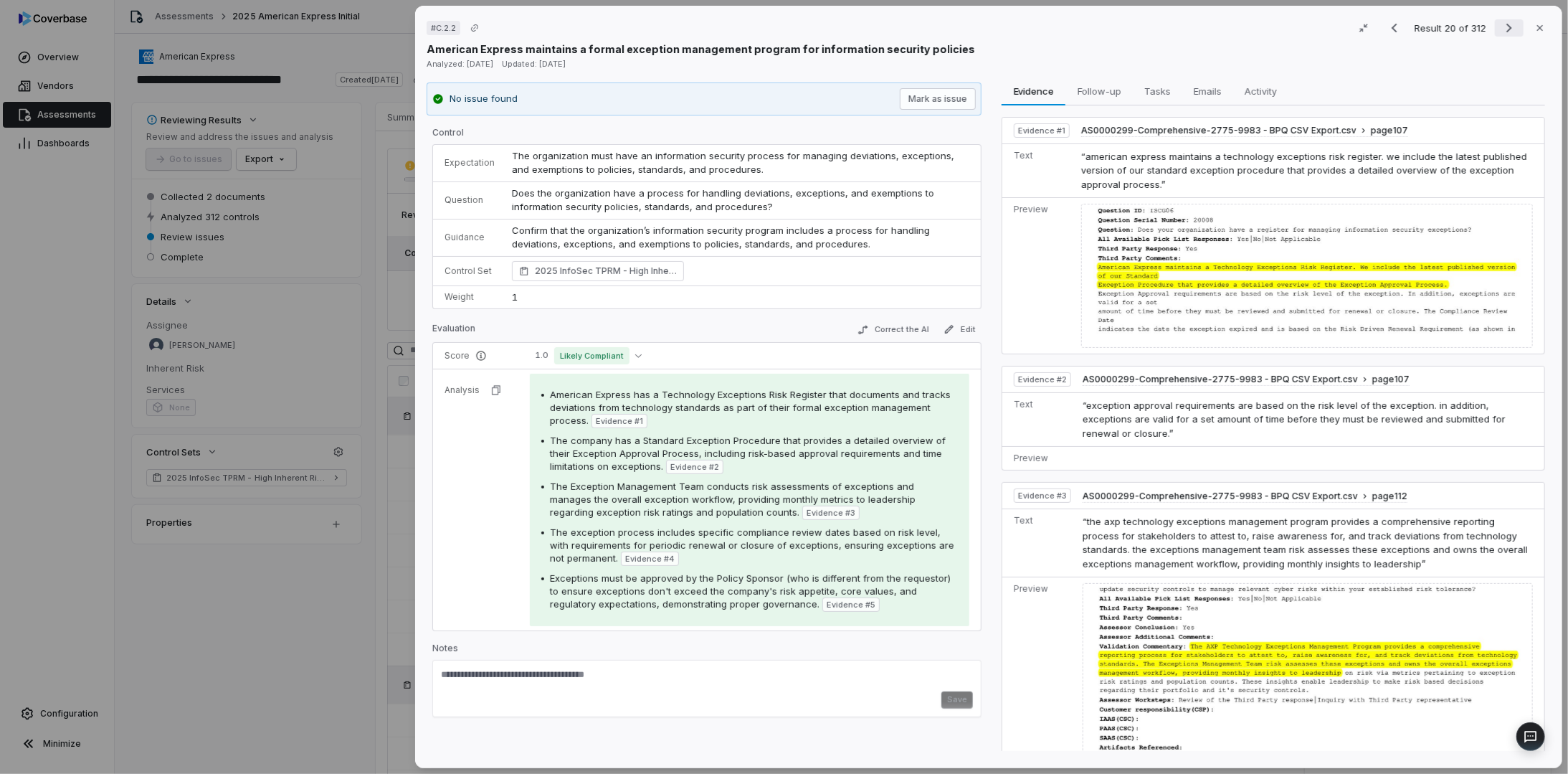
click at [1501, 27] on icon "Next result" at bounding box center [1509, 27] width 17 height 17
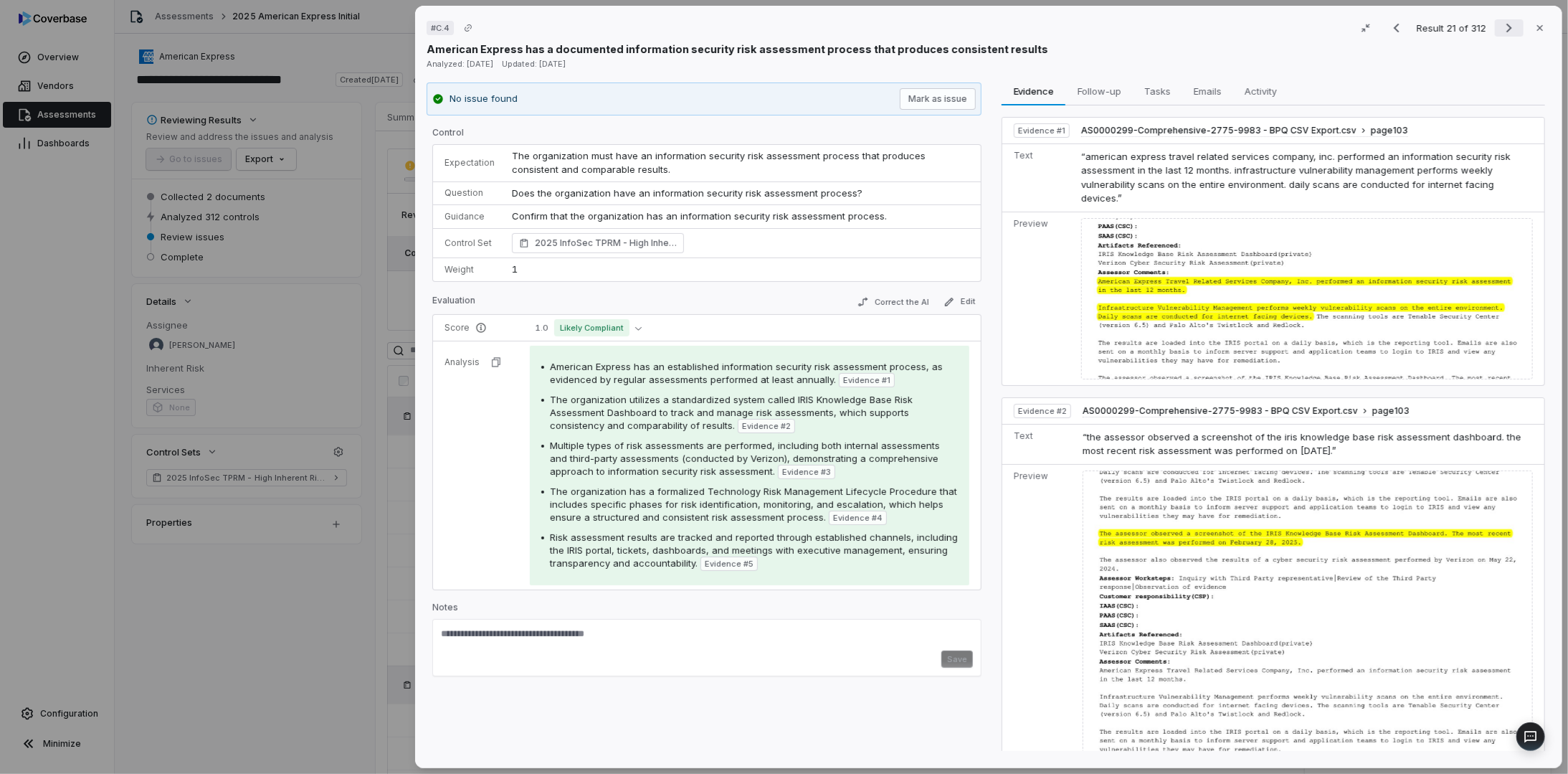
click at [1501, 27] on icon "Next result" at bounding box center [1509, 27] width 17 height 17
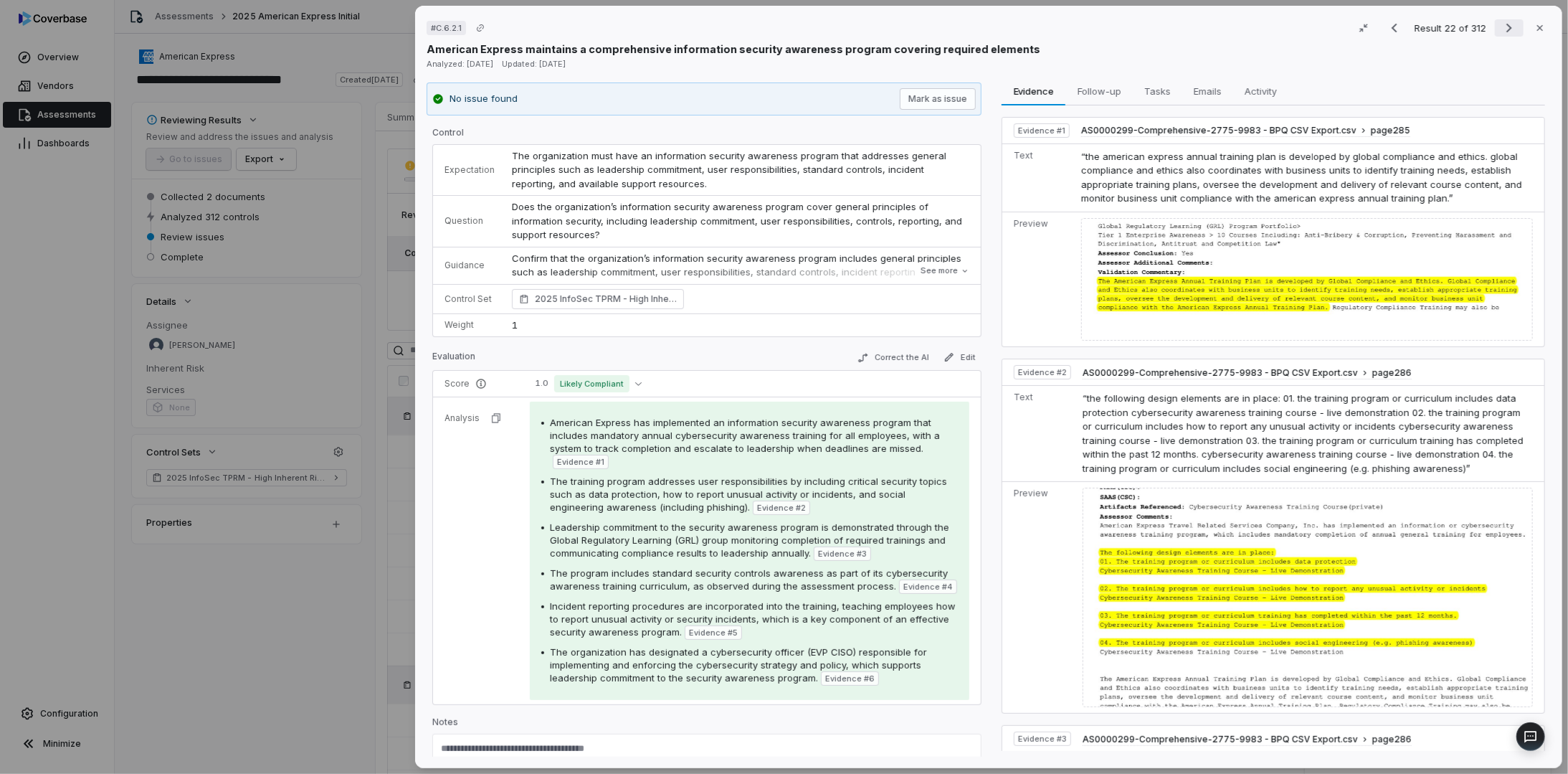
click at [1501, 27] on icon "Next result" at bounding box center [1509, 27] width 17 height 17
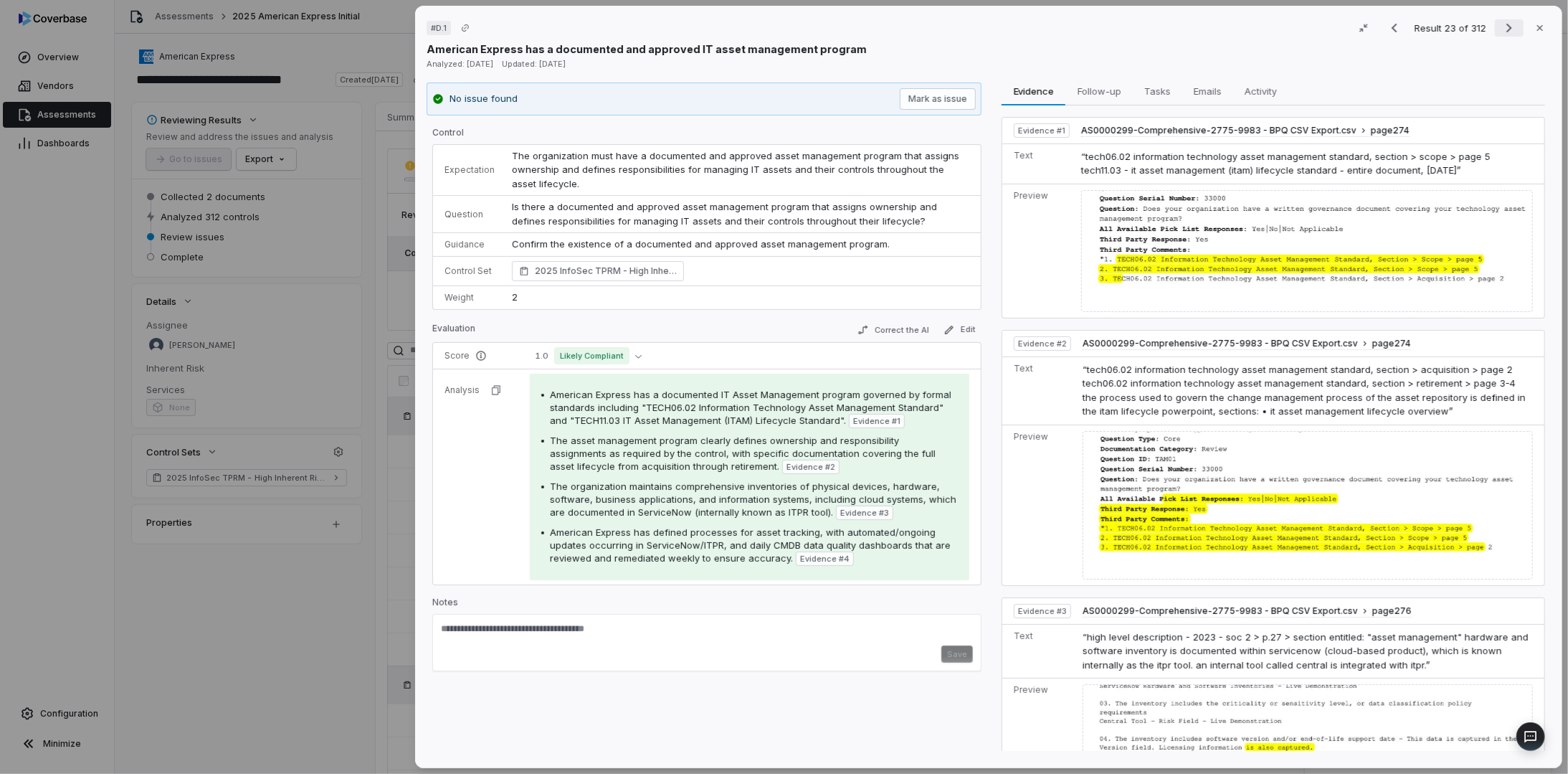
click at [1501, 27] on icon "Next result" at bounding box center [1509, 27] width 17 height 17
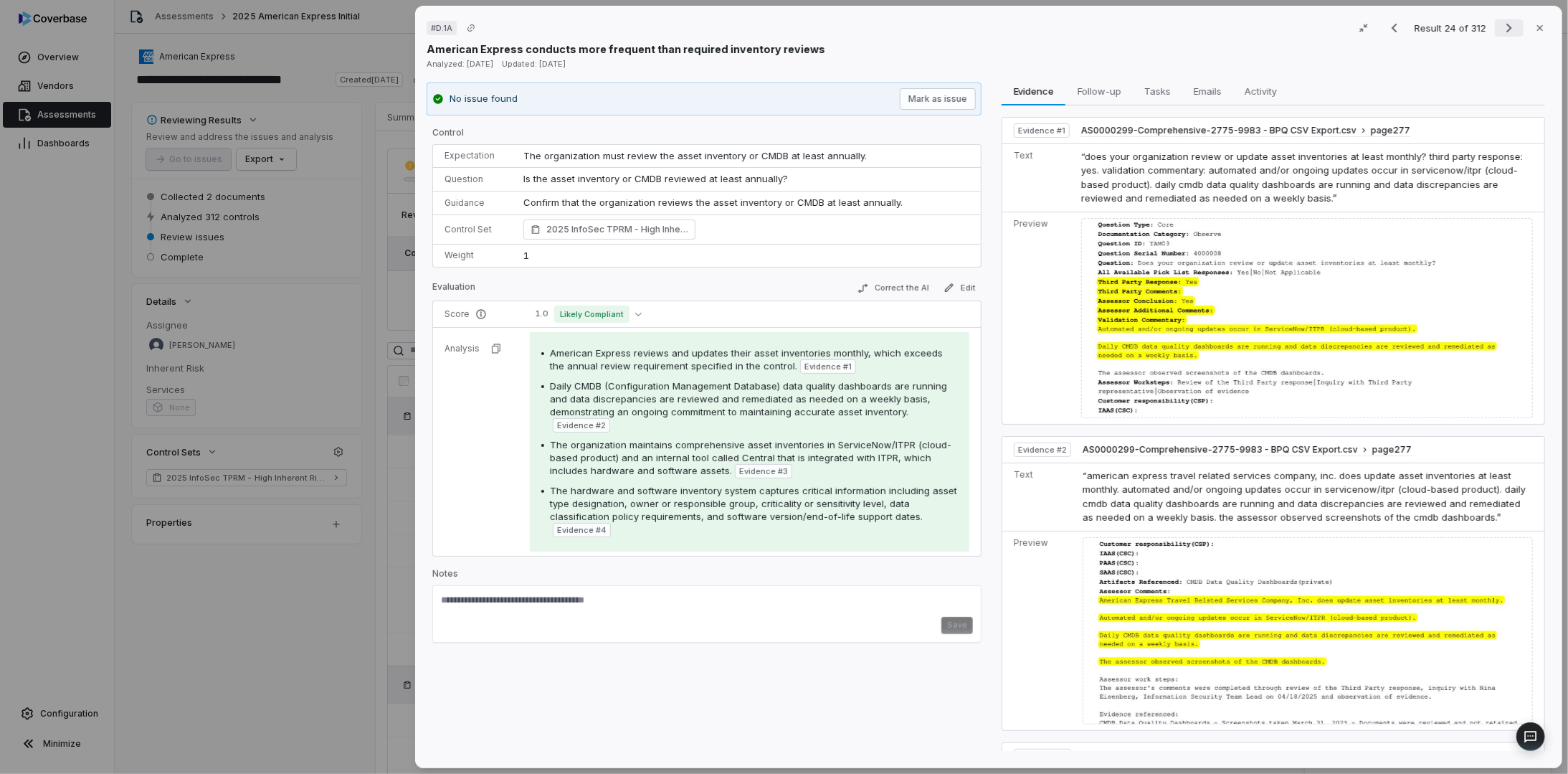
click at [1501, 27] on icon "Next result" at bounding box center [1509, 27] width 17 height 17
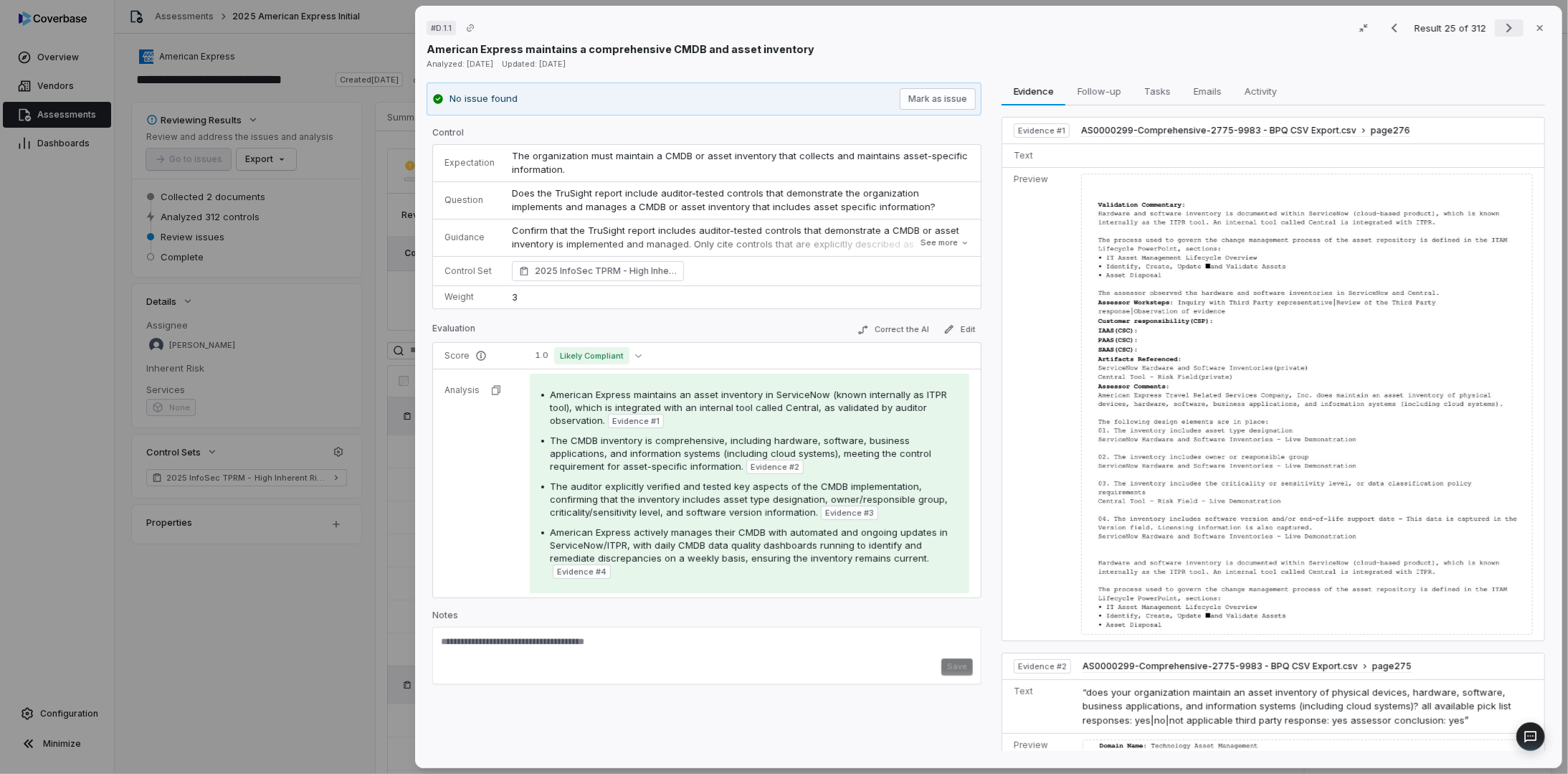
click at [1501, 27] on icon "Next result" at bounding box center [1509, 27] width 17 height 17
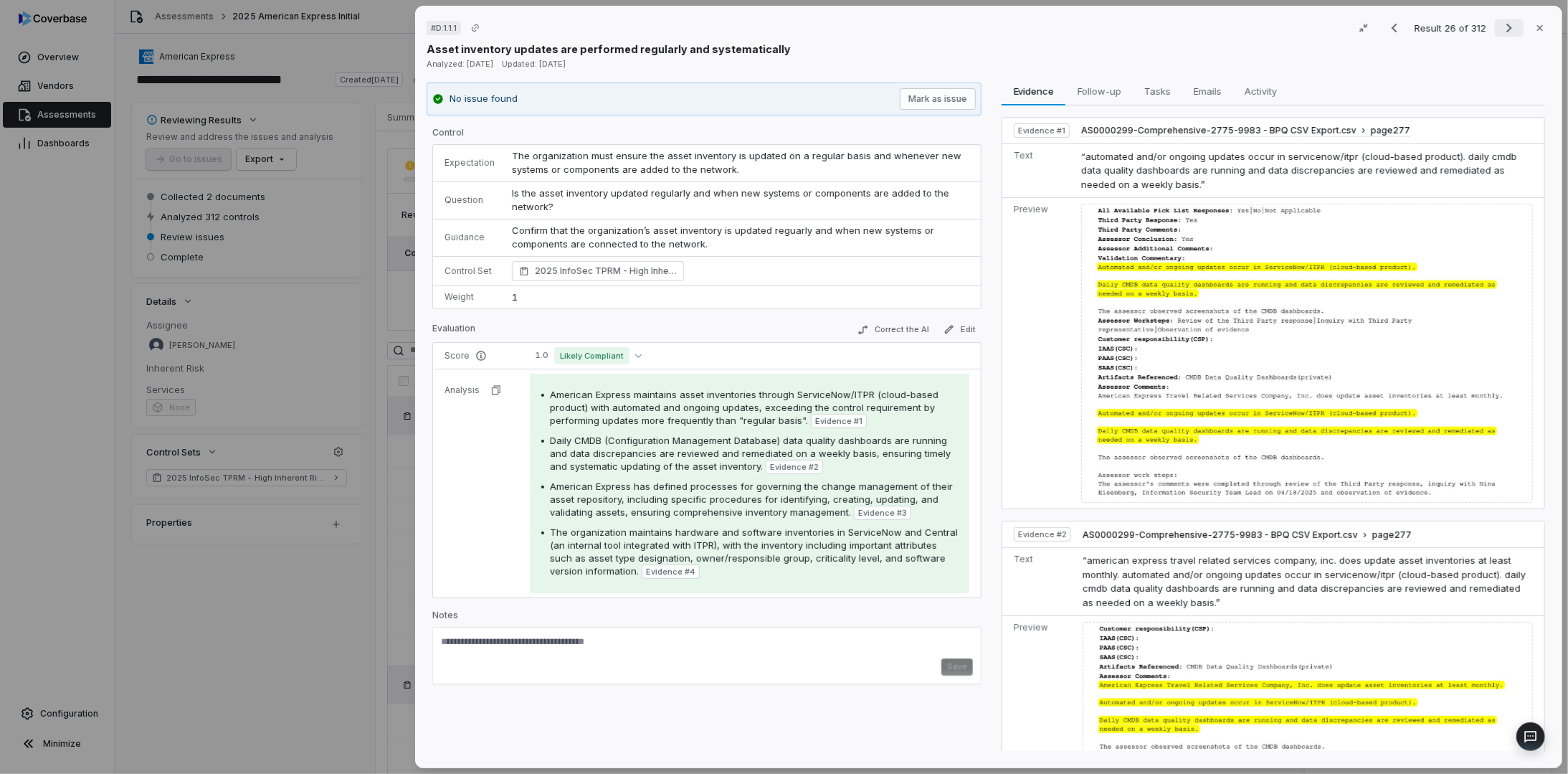
click at [1501, 27] on icon "Next result" at bounding box center [1509, 27] width 17 height 17
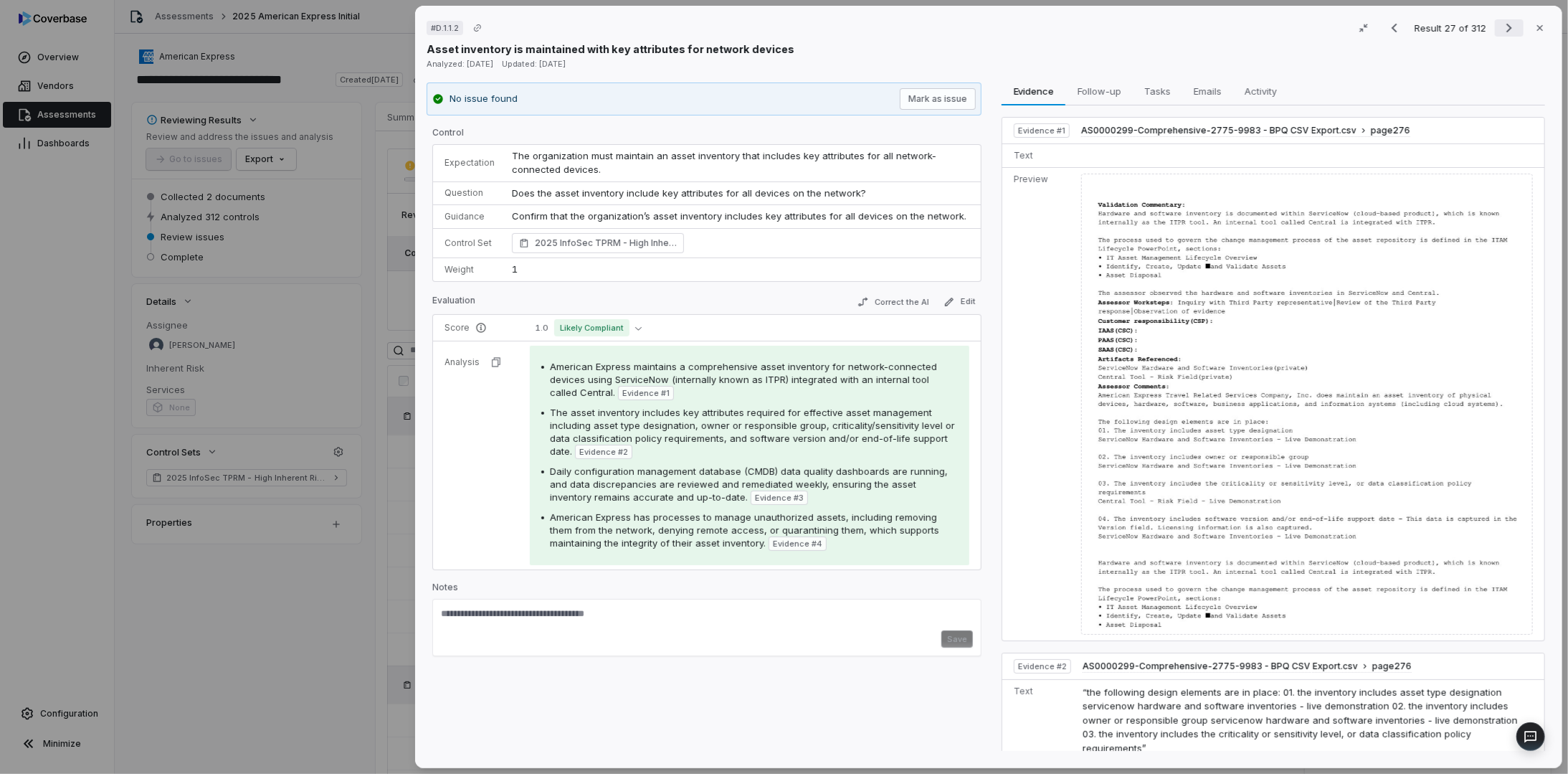
click at [1501, 27] on icon "Next result" at bounding box center [1509, 27] width 17 height 17
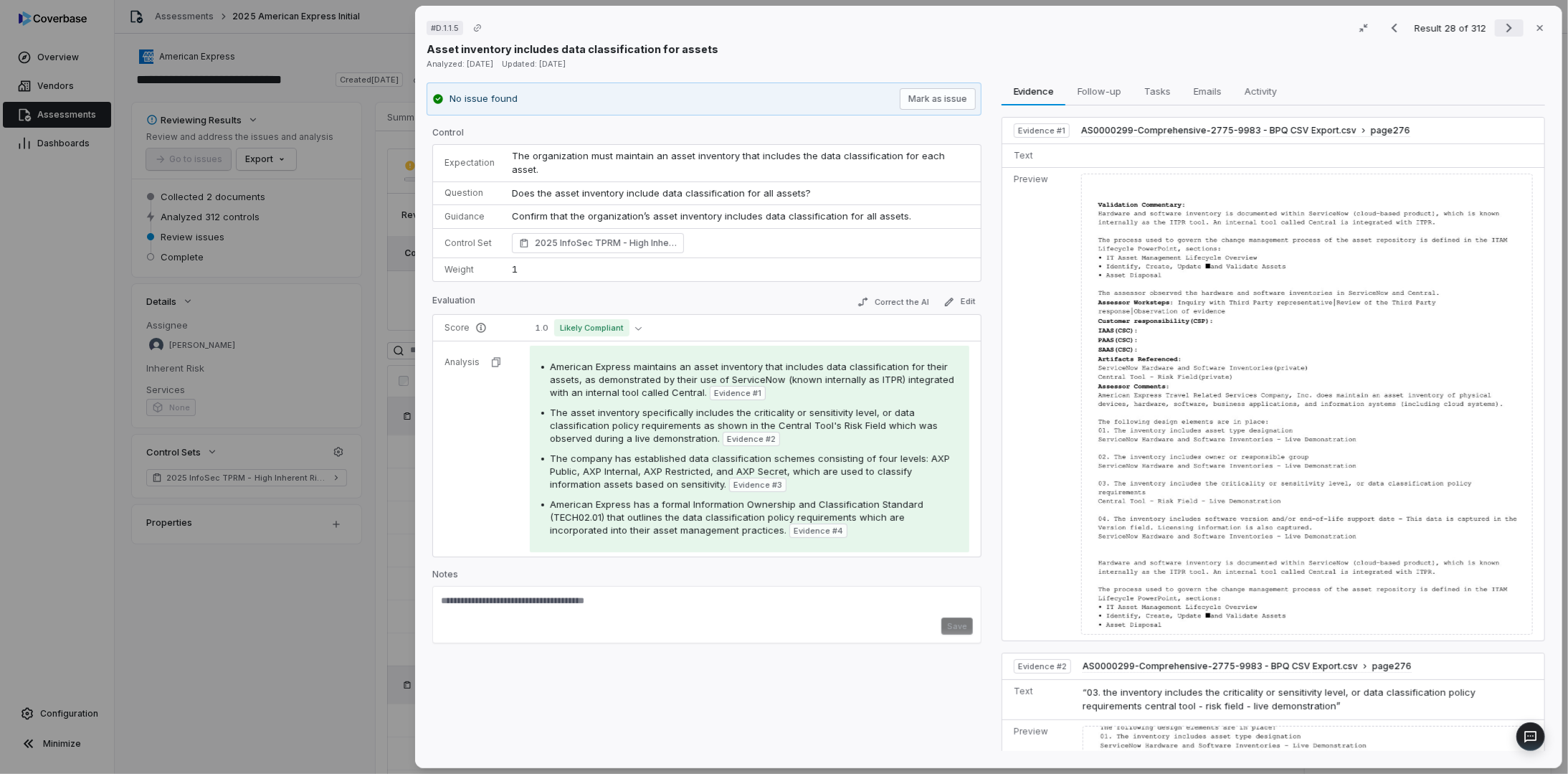
click at [1501, 27] on icon "Next result" at bounding box center [1509, 27] width 17 height 17
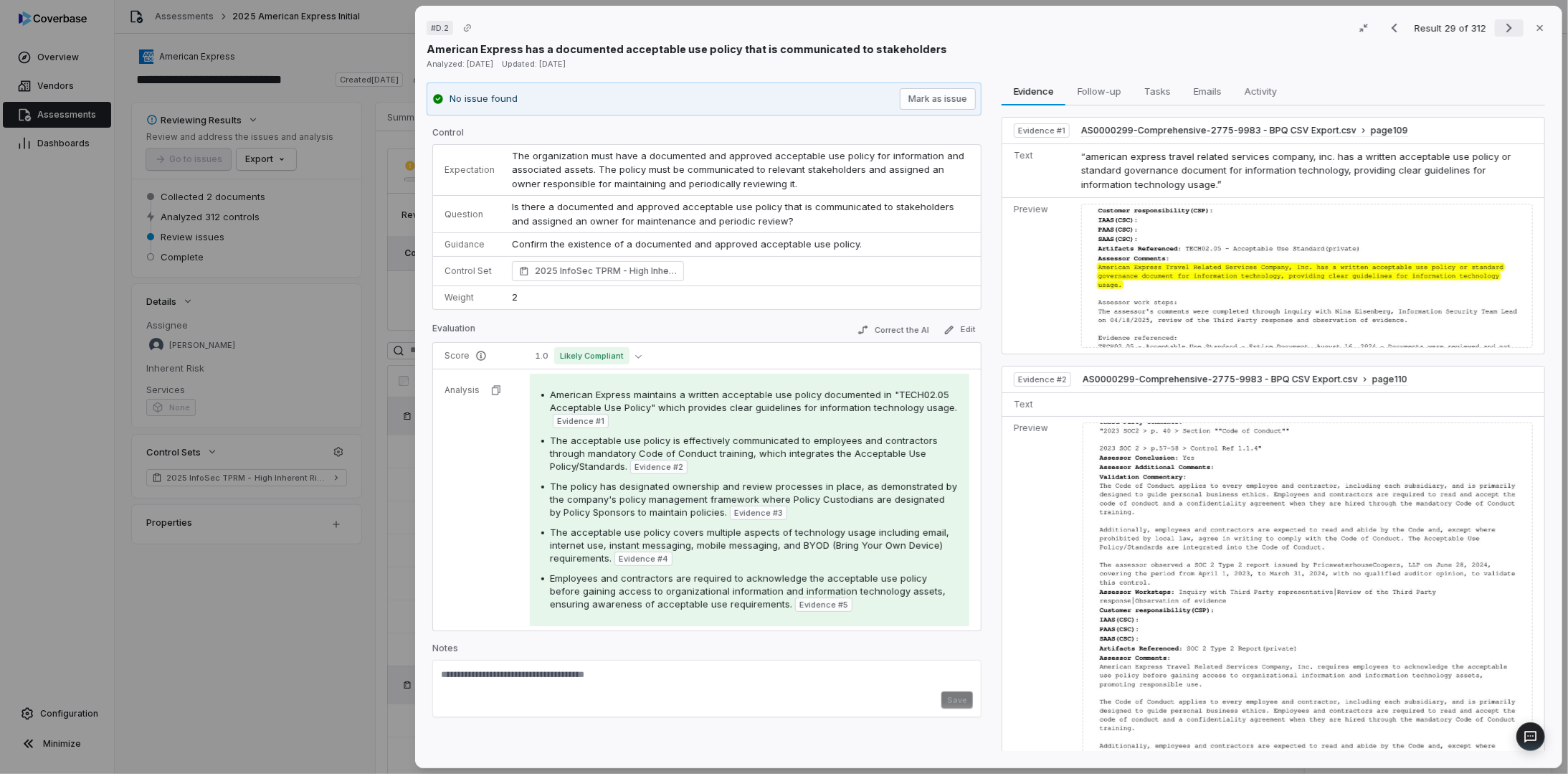
click at [1501, 27] on icon "Next result" at bounding box center [1509, 27] width 17 height 17
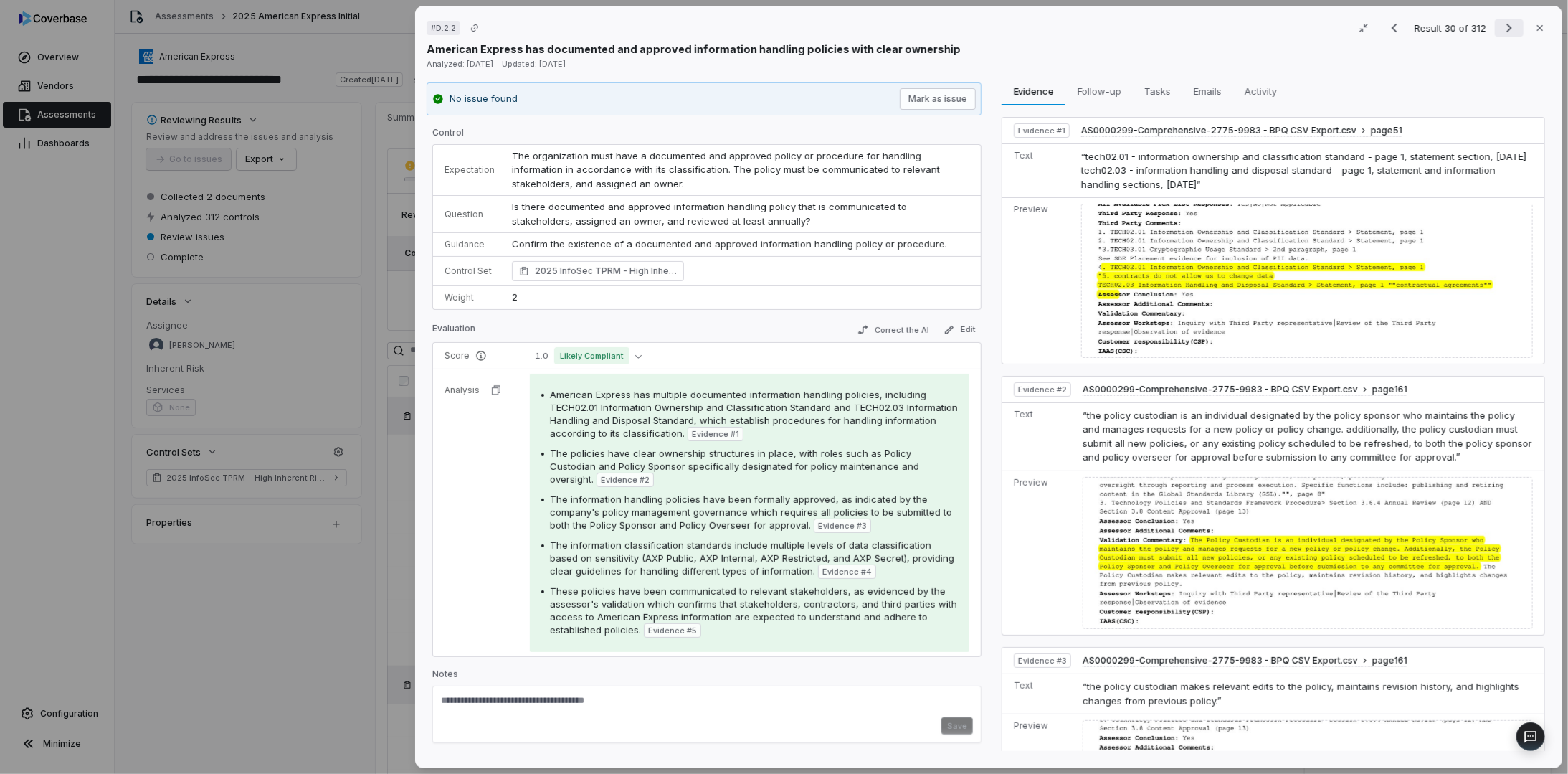
click at [1501, 27] on icon "Next result" at bounding box center [1509, 27] width 17 height 17
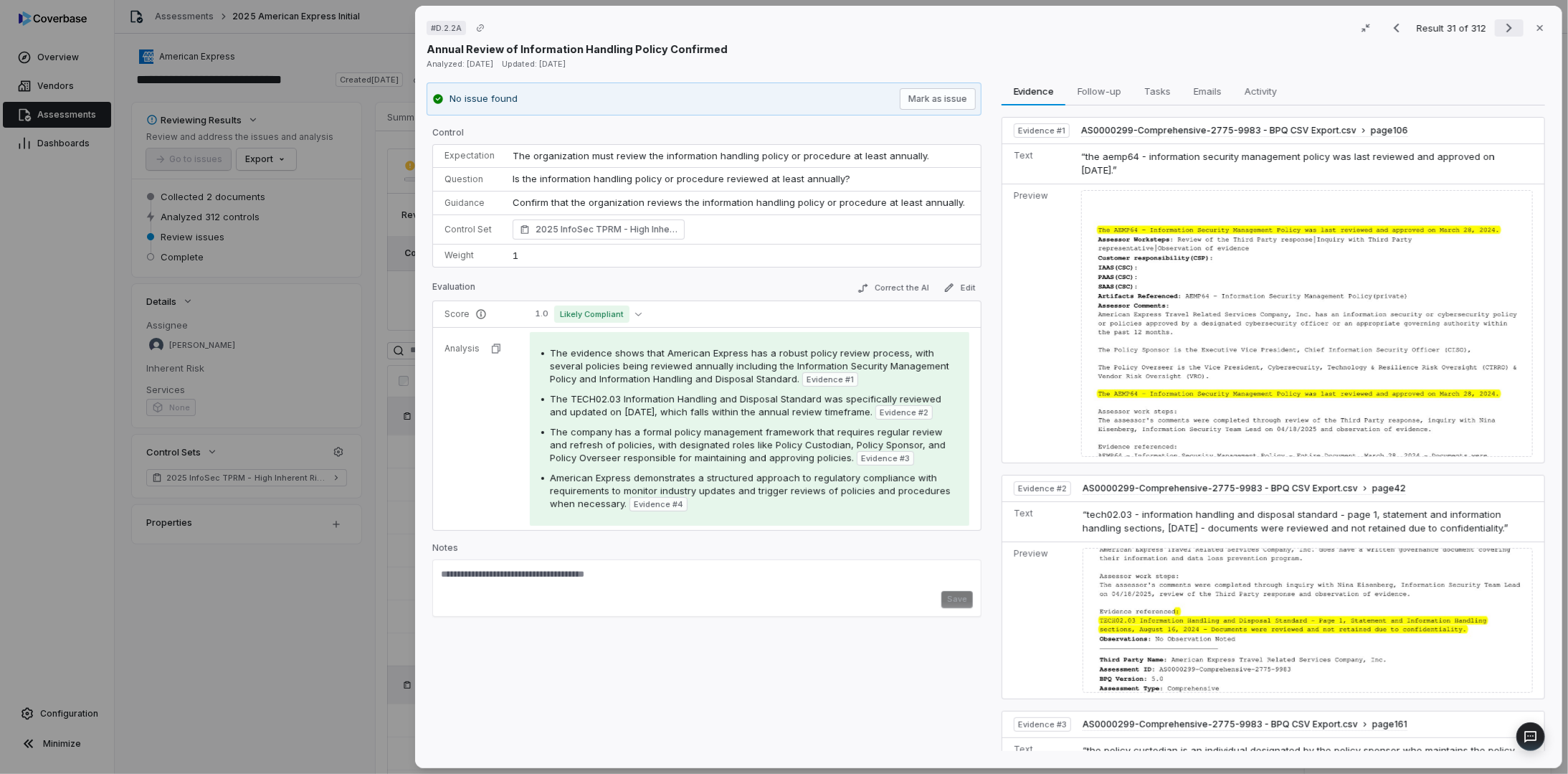
click at [1501, 27] on icon "Next result" at bounding box center [1509, 27] width 17 height 17
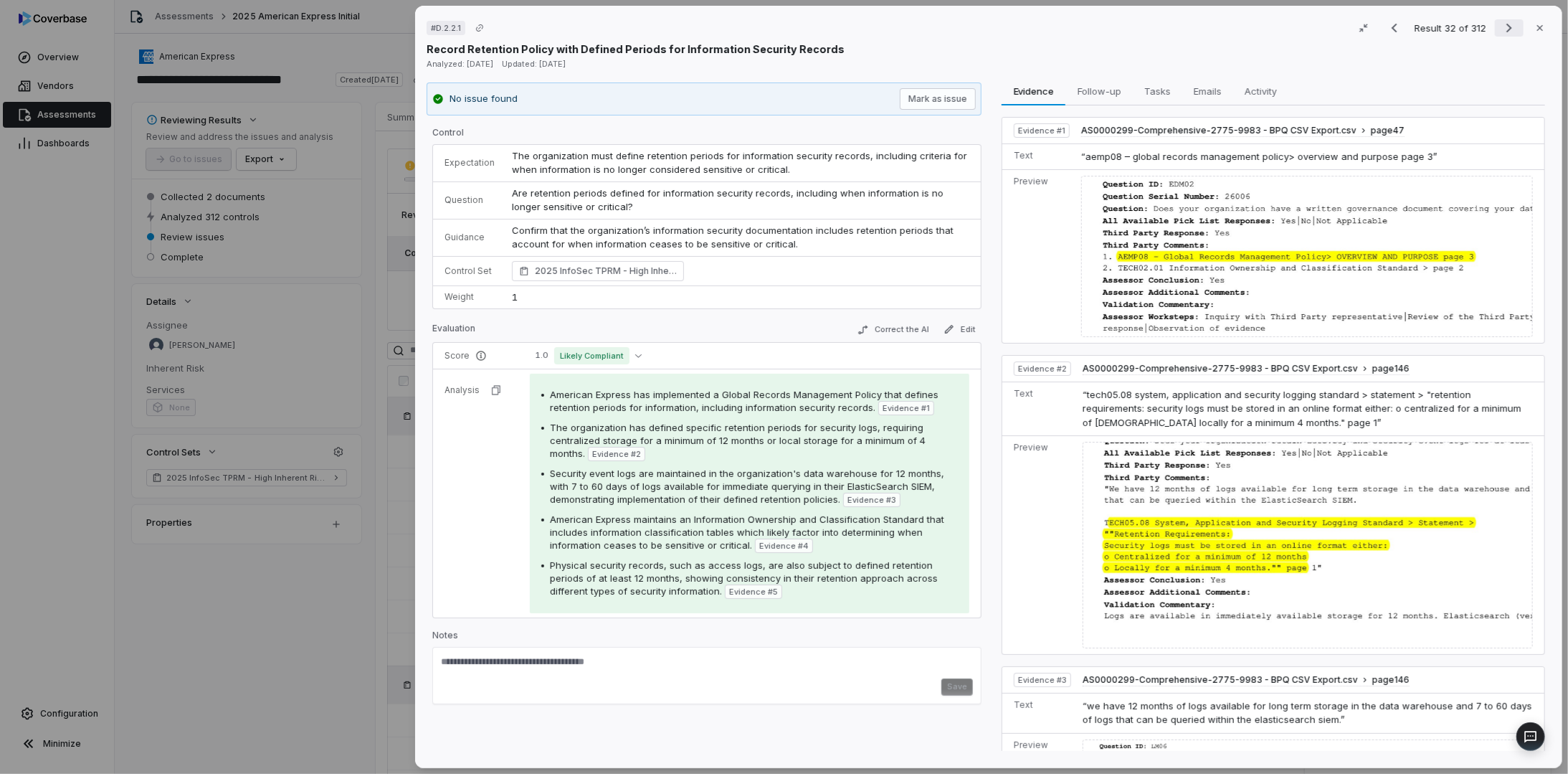
click at [1501, 27] on icon "Next result" at bounding box center [1509, 27] width 17 height 17
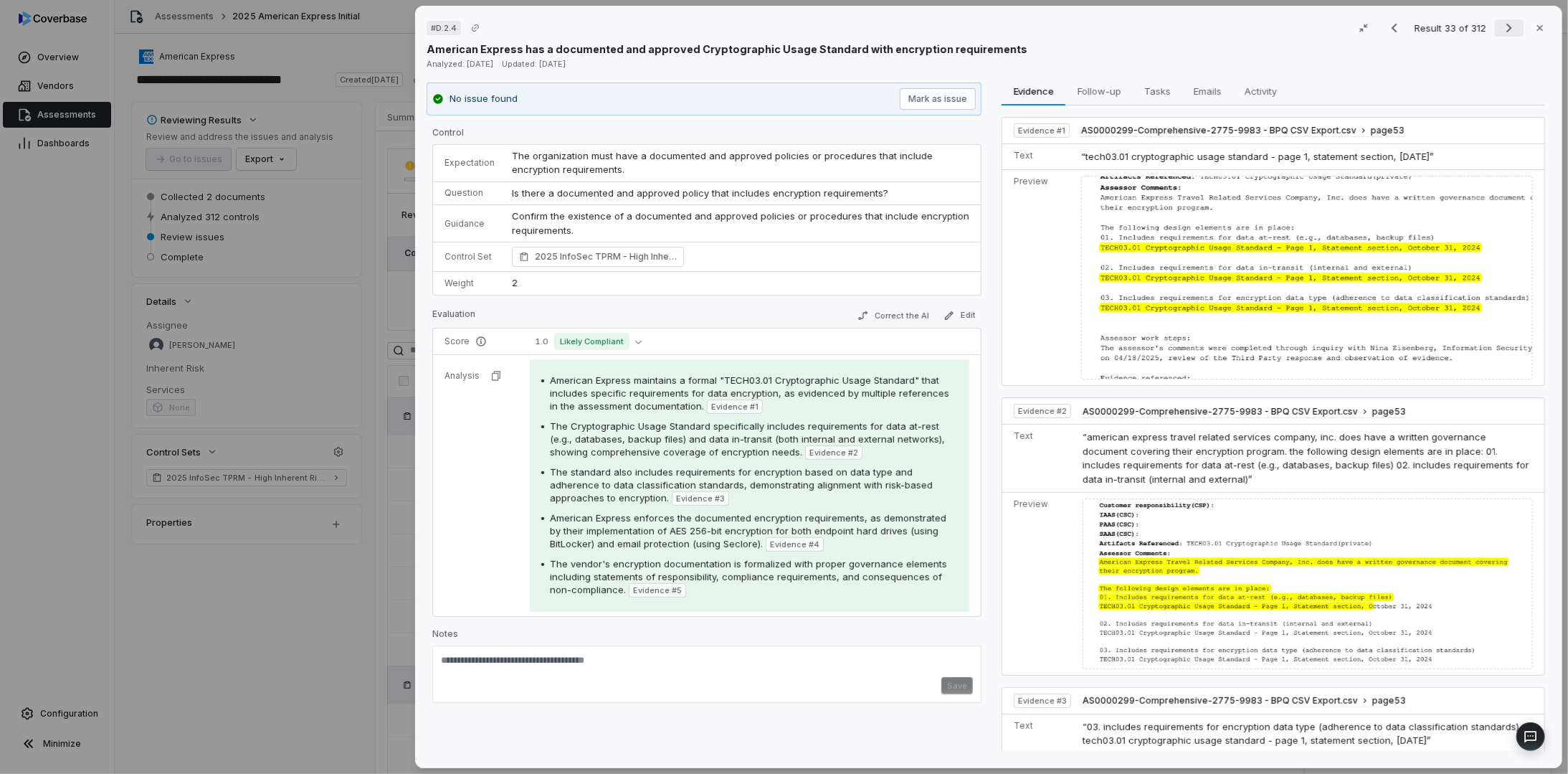
click at [1501, 27] on icon "Next result" at bounding box center [1509, 27] width 17 height 17
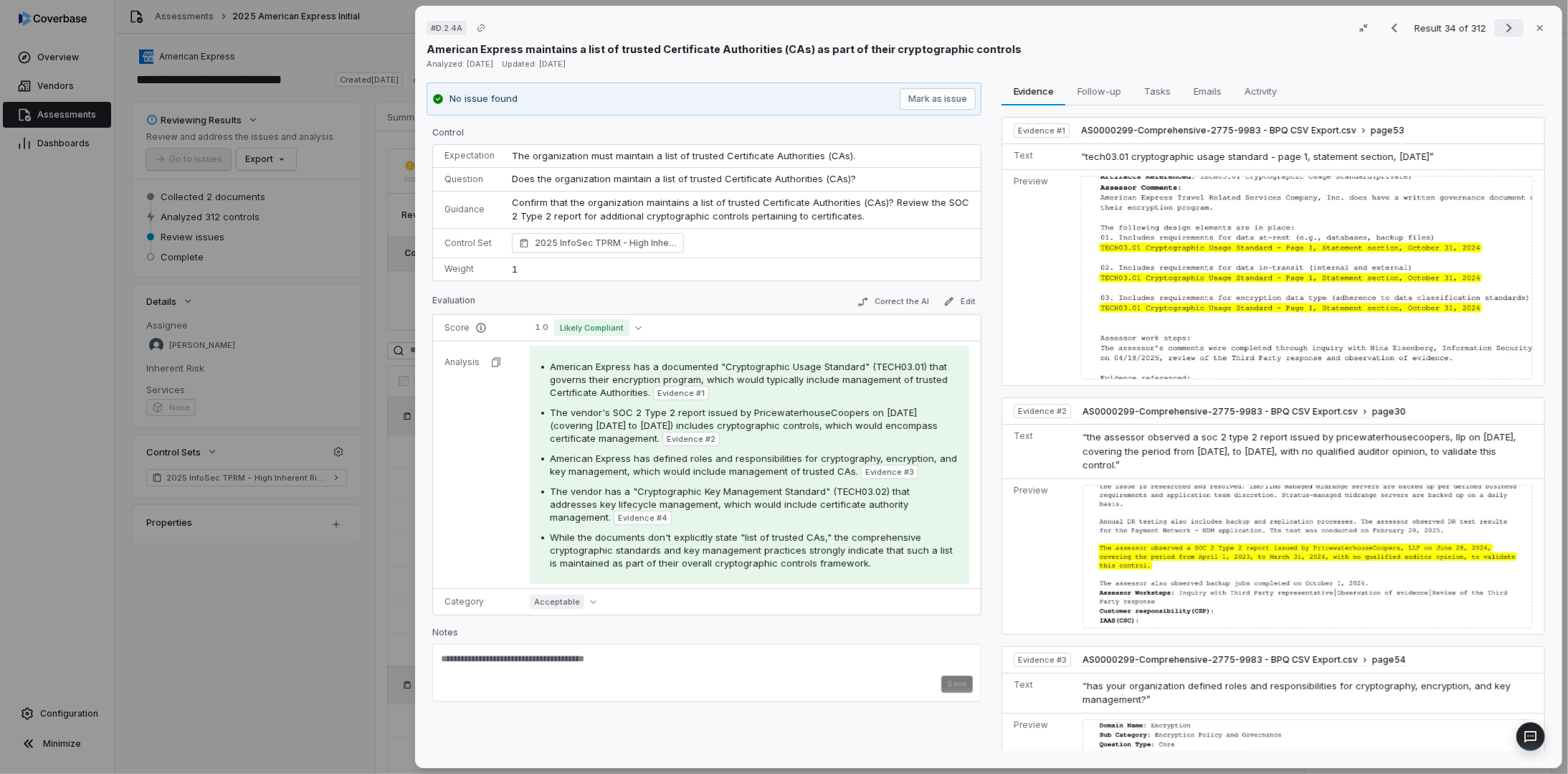
click at [1506, 27] on icon "Next result" at bounding box center [1509, 28] width 5 height 10
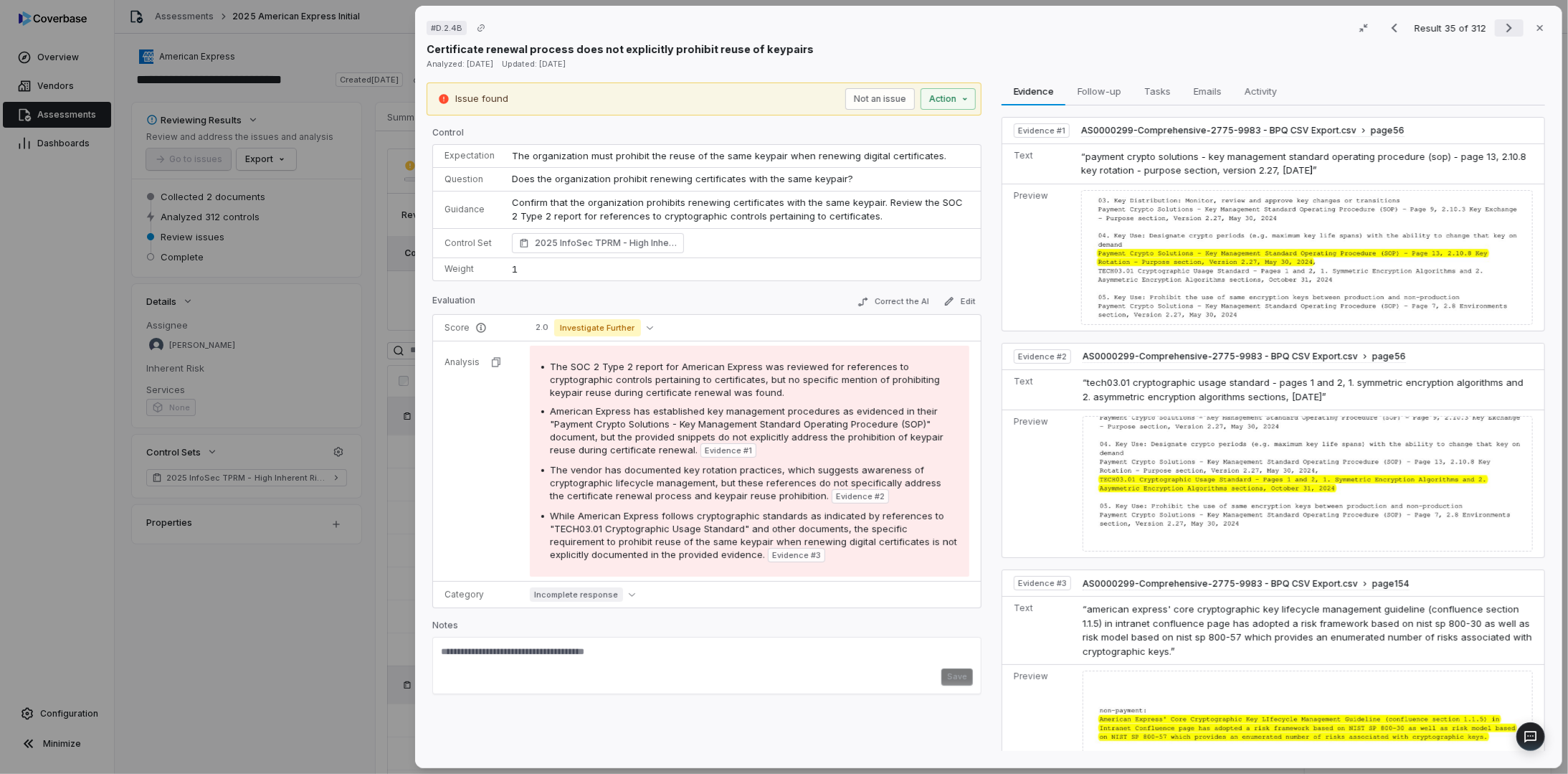
click at [1506, 27] on icon "Next result" at bounding box center [1509, 28] width 5 height 10
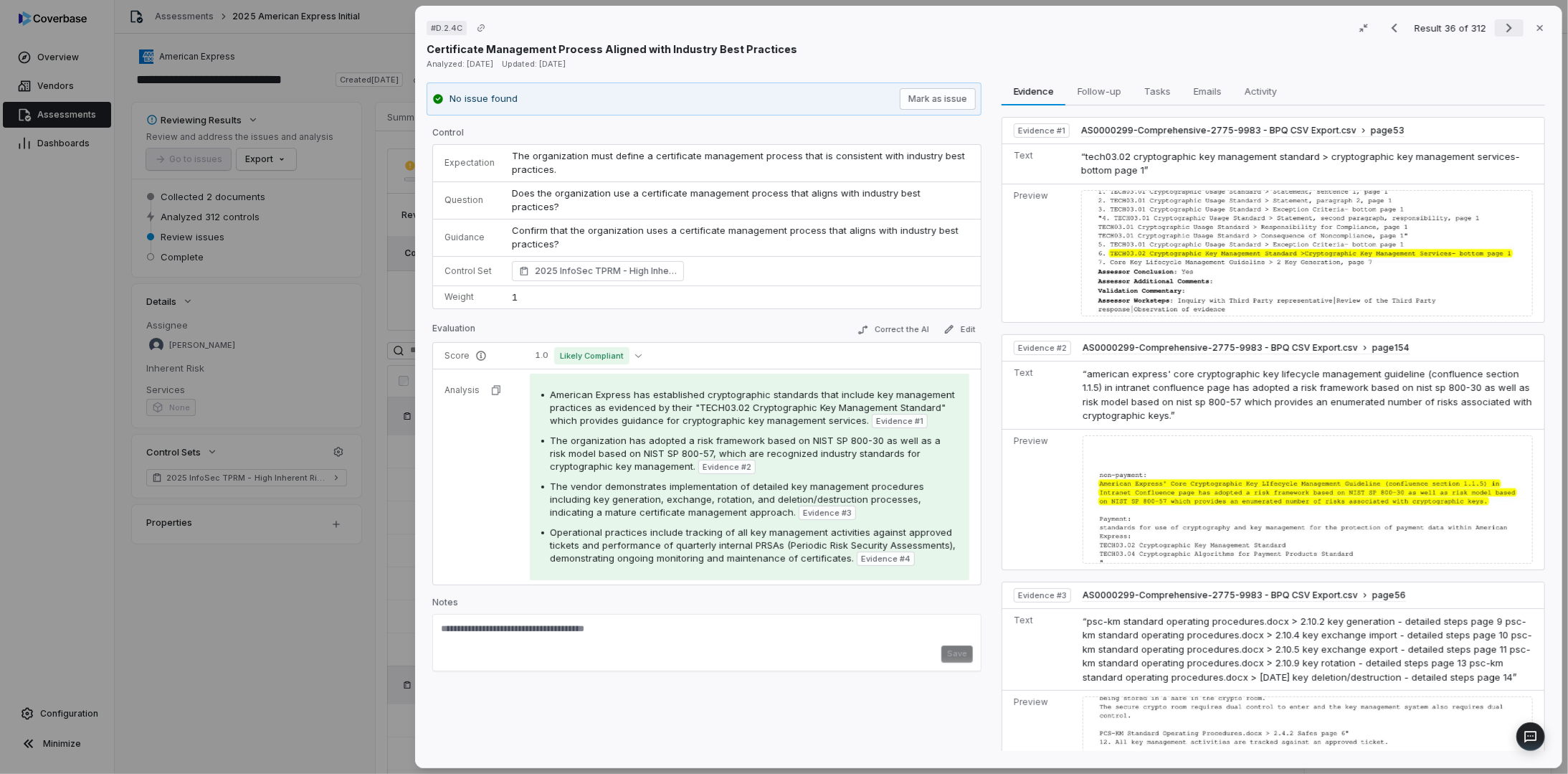
click at [1506, 27] on icon "Next result" at bounding box center [1509, 28] width 5 height 10
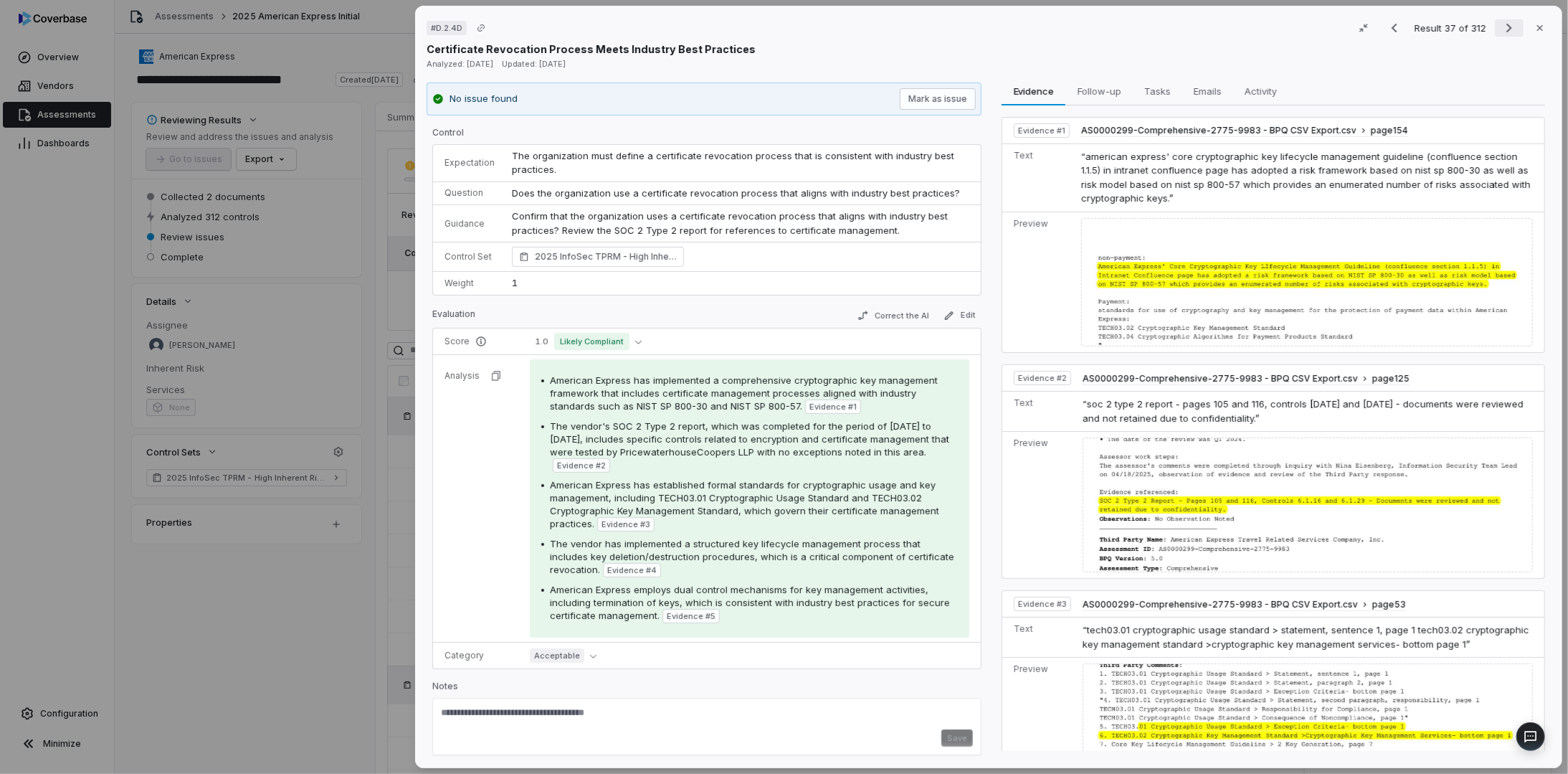
click at [1501, 27] on icon "Next result" at bounding box center [1509, 27] width 17 height 17
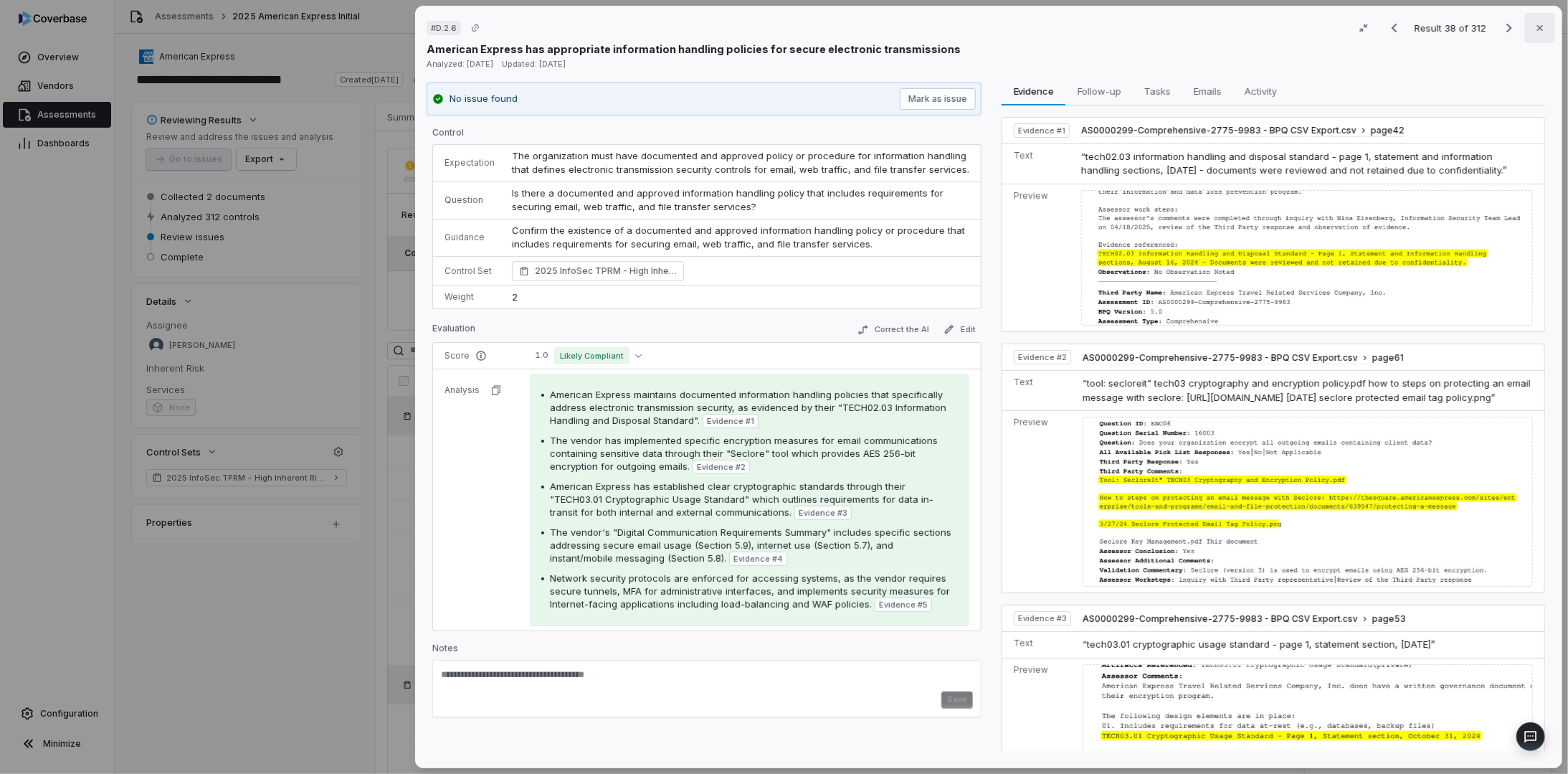
click at [1534, 26] on icon "button" at bounding box center [1540, 27] width 12 height 12
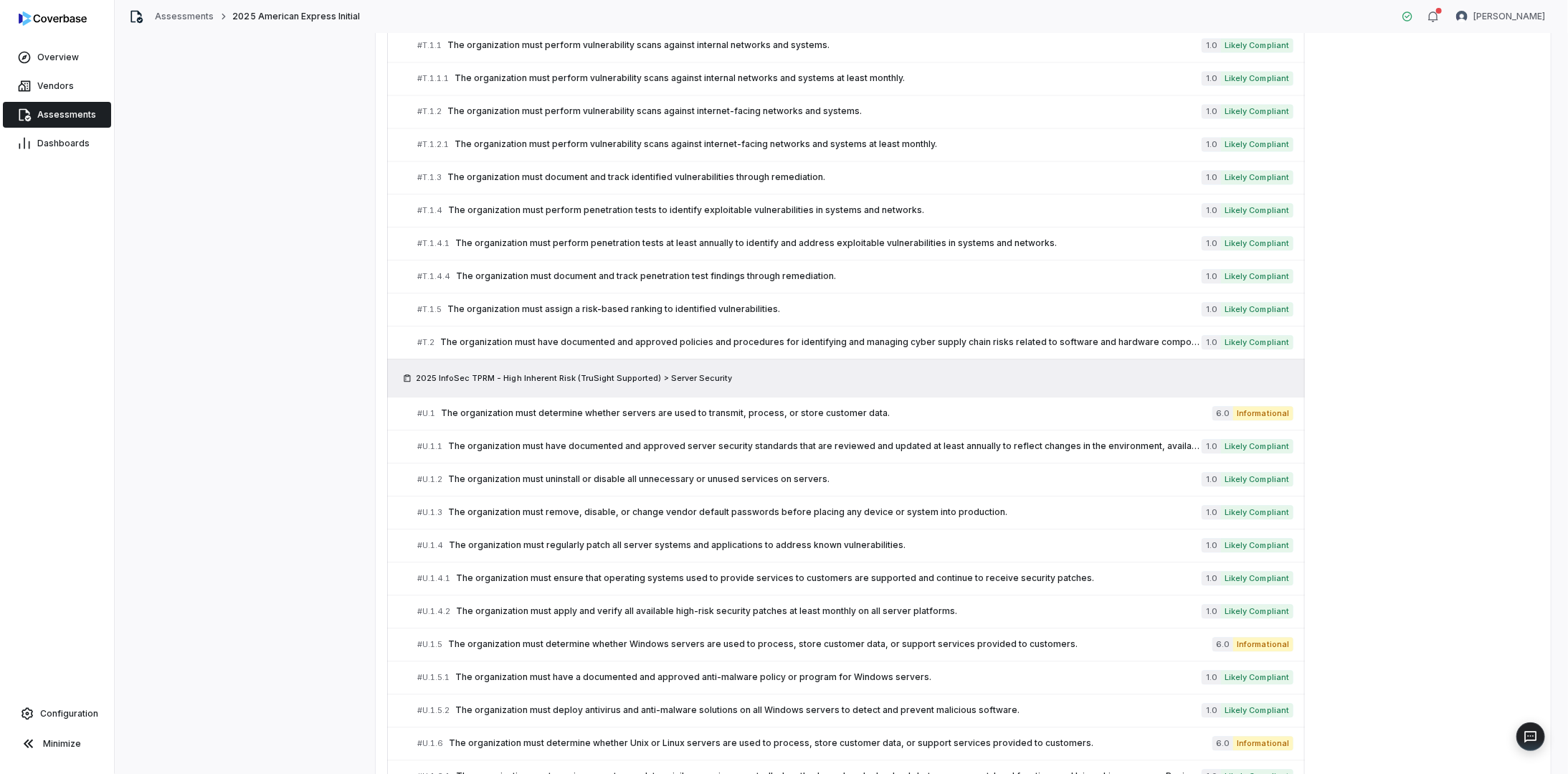
scroll to position [9393, 0]
